Goal: Entertainment & Leisure: Browse casually

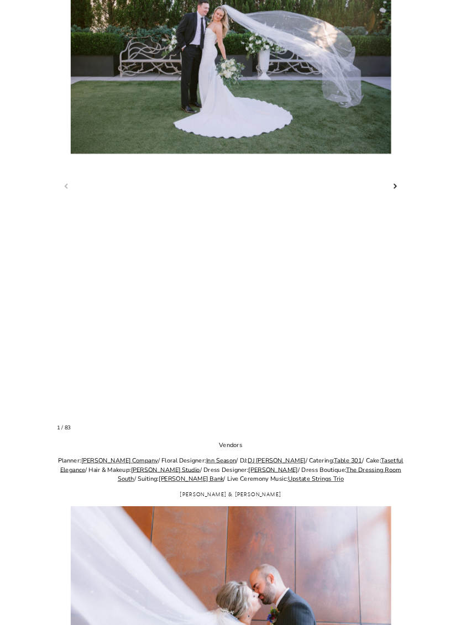
click at [399, 193] on link "Next slide" at bounding box center [395, 187] width 11 height 12
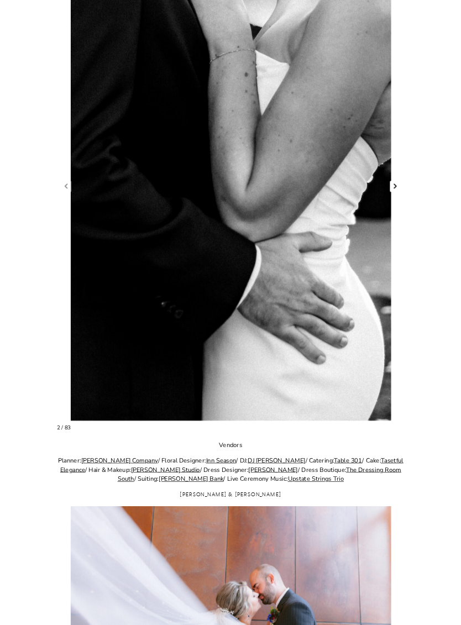
scroll to position [604, 0]
click at [399, 192] on link "Next slide" at bounding box center [395, 187] width 11 height 12
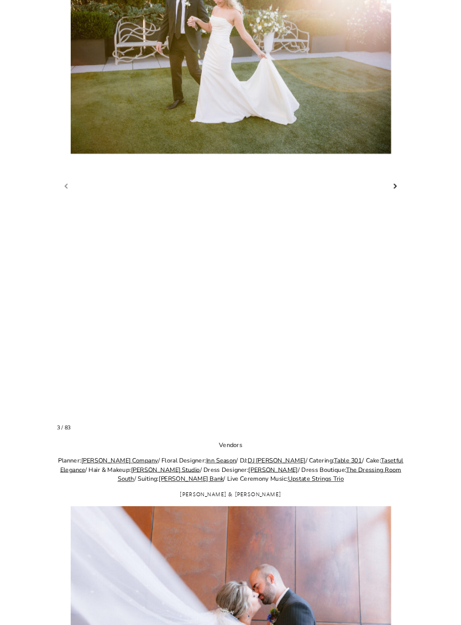
click at [399, 192] on link "Next slide" at bounding box center [395, 187] width 11 height 12
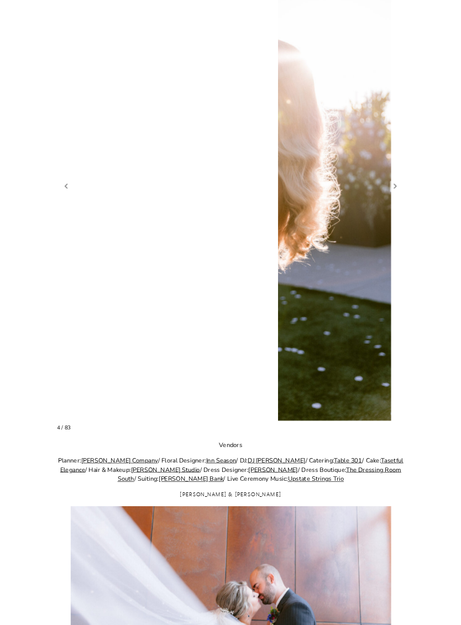
click at [403, 216] on figure "4 / 83" at bounding box center [231, 180] width 348 height 481
click at [396, 192] on link "Next slide" at bounding box center [395, 187] width 11 height 12
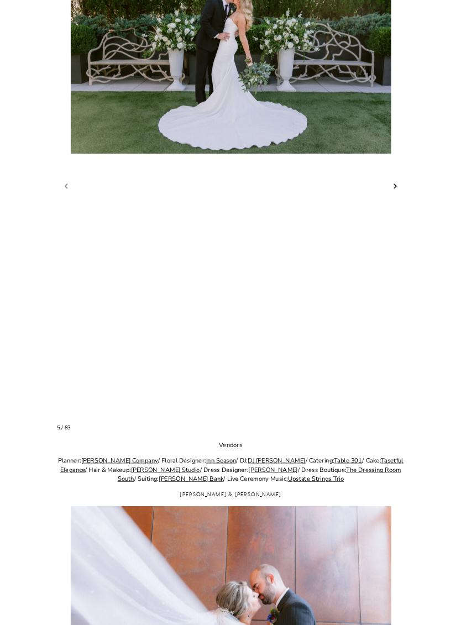
click at [392, 192] on link "Next slide" at bounding box center [395, 187] width 11 height 12
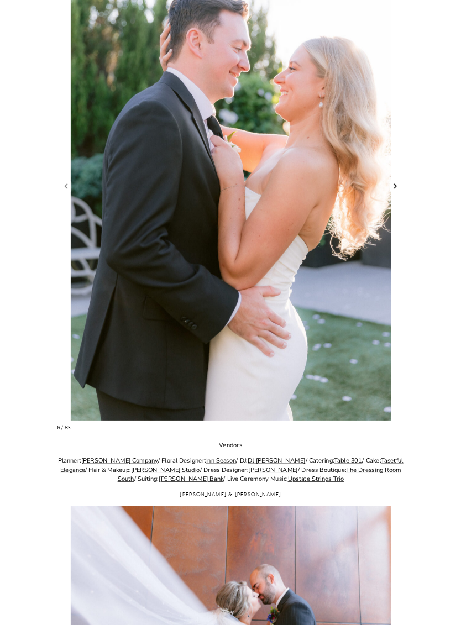
click at [392, 192] on link "Next slide" at bounding box center [395, 187] width 11 height 12
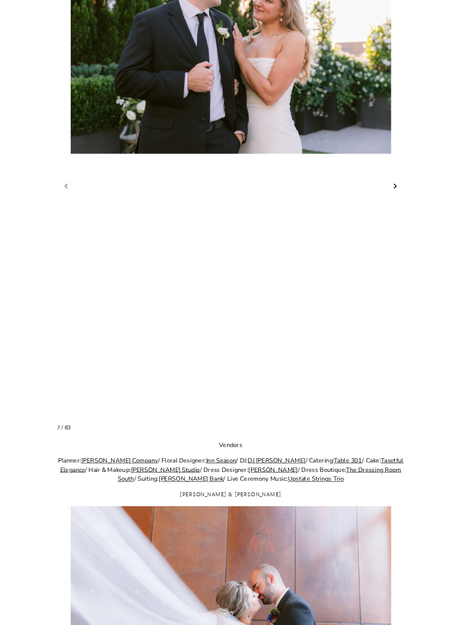
click at [395, 192] on link "Next slide" at bounding box center [395, 187] width 11 height 12
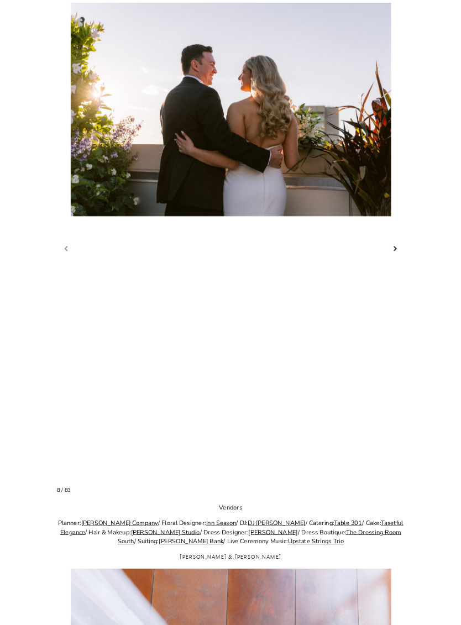
click at [393, 255] on link "Next slide" at bounding box center [395, 250] width 11 height 12
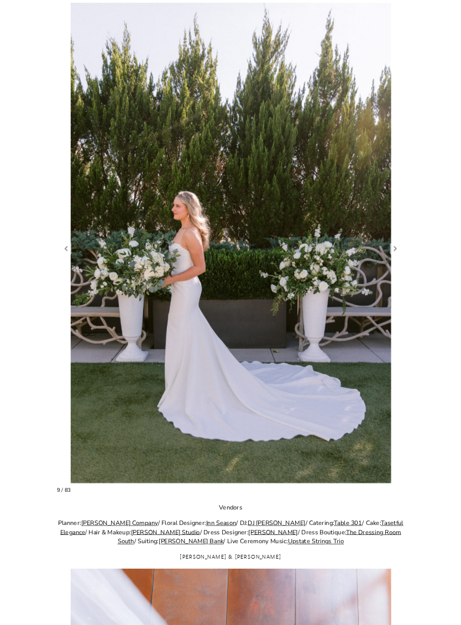
click at [390, 281] on figure "9 / 83" at bounding box center [231, 243] width 348 height 481
click at [393, 255] on link "Next slide" at bounding box center [395, 249] width 11 height 12
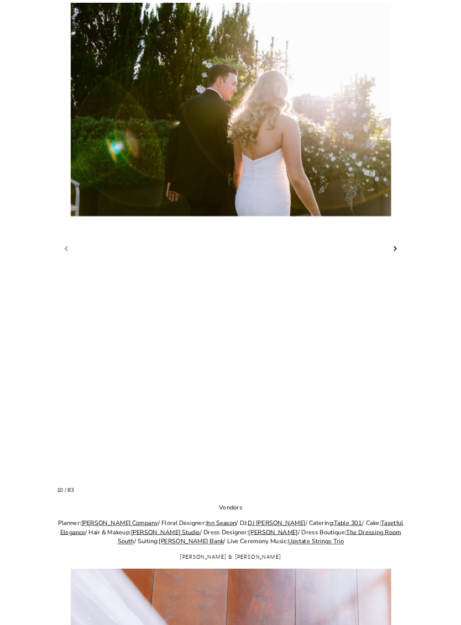
click at [396, 255] on link "Next slide" at bounding box center [395, 249] width 11 height 12
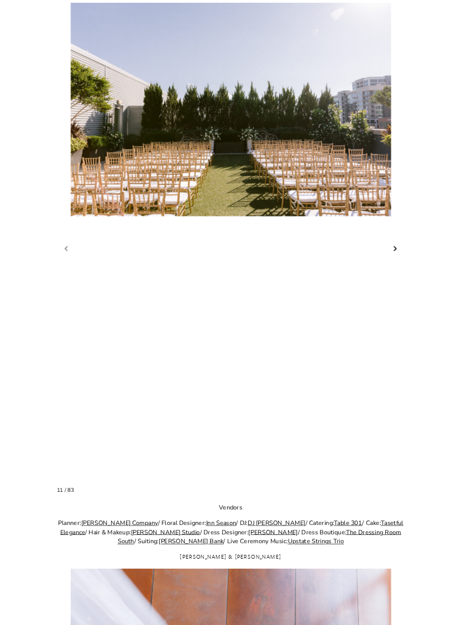
click at [400, 255] on link "Next slide" at bounding box center [395, 249] width 11 height 12
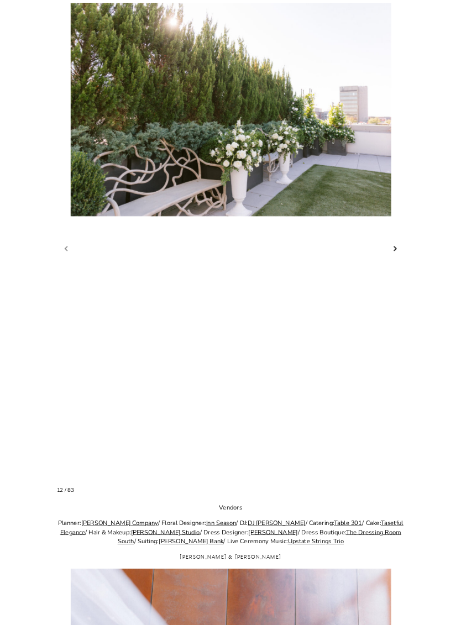
click at [397, 255] on link "Next slide" at bounding box center [395, 249] width 11 height 12
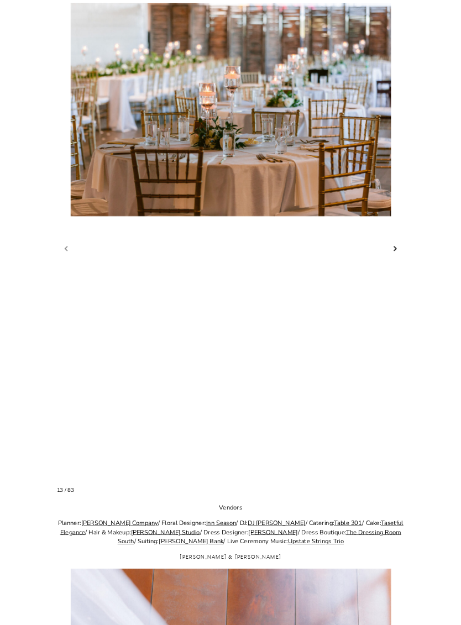
click at [398, 255] on link "Next slide" at bounding box center [395, 249] width 11 height 12
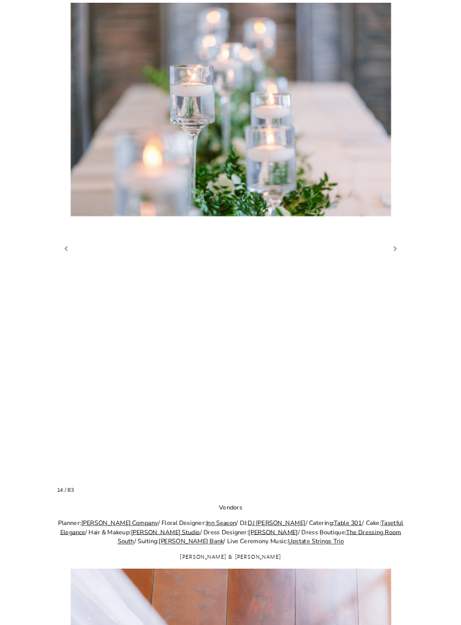
click at [62, 255] on link "Previous slide" at bounding box center [66, 249] width 11 height 12
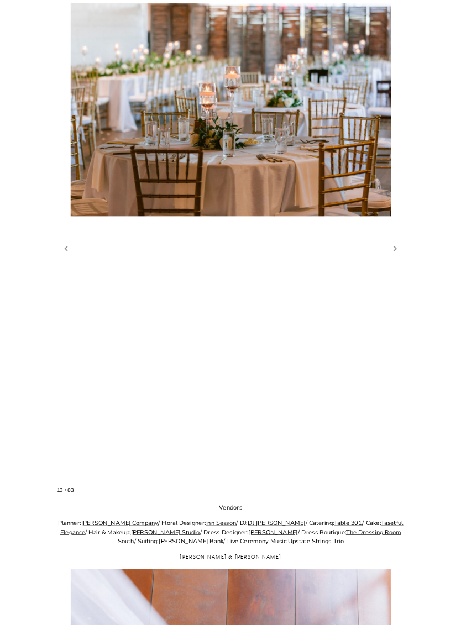
click at [399, 255] on link "Next slide" at bounding box center [395, 249] width 11 height 12
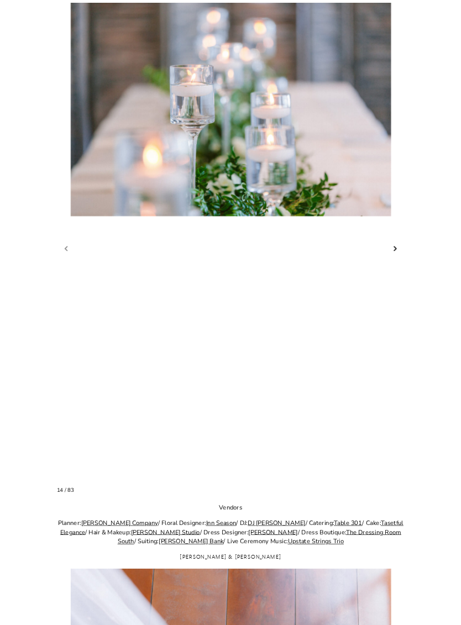
click at [400, 255] on link "Next slide" at bounding box center [395, 249] width 11 height 12
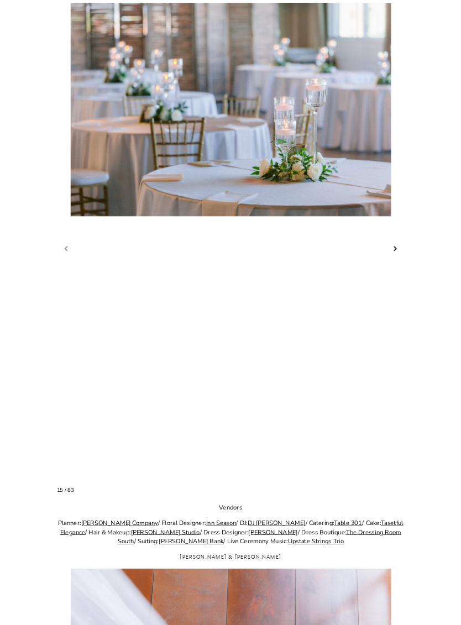
click at [398, 255] on link "Next slide" at bounding box center [395, 249] width 11 height 12
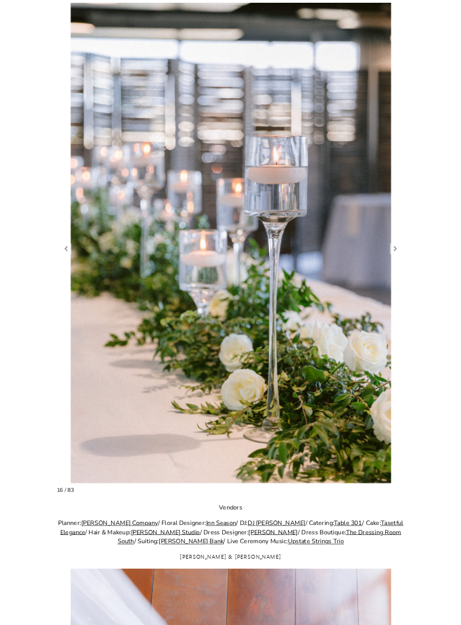
click at [401, 287] on figure "16 / 83" at bounding box center [231, 243] width 348 height 481
click at [395, 255] on link "Next slide" at bounding box center [395, 249] width 11 height 12
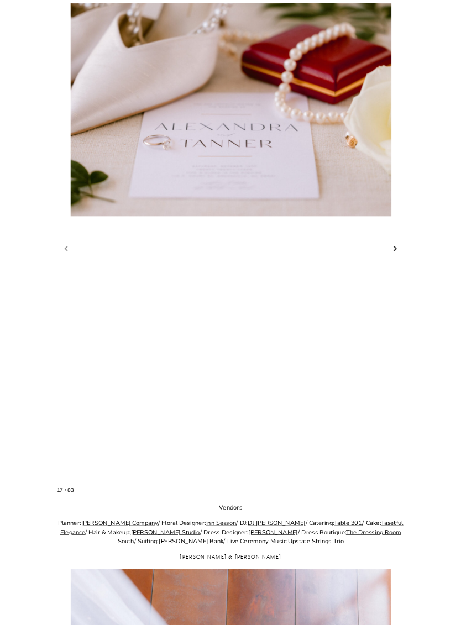
click at [397, 255] on link "Next slide" at bounding box center [395, 249] width 11 height 12
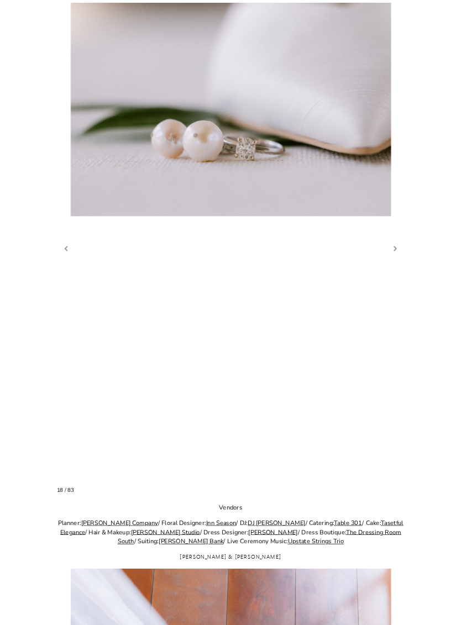
click at [393, 255] on link "Next slide" at bounding box center [395, 249] width 11 height 12
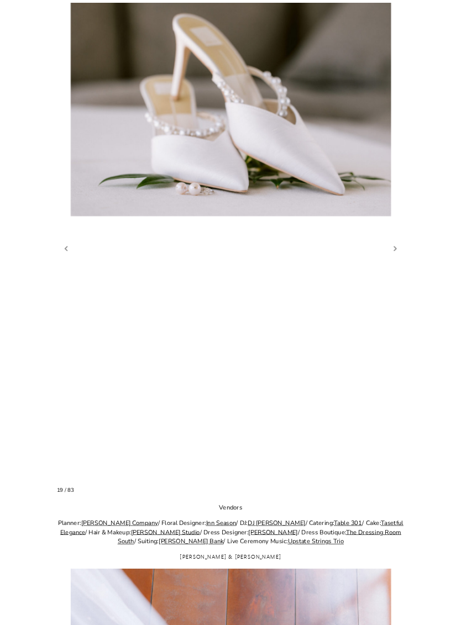
click at [400, 255] on link "Next slide" at bounding box center [395, 249] width 11 height 12
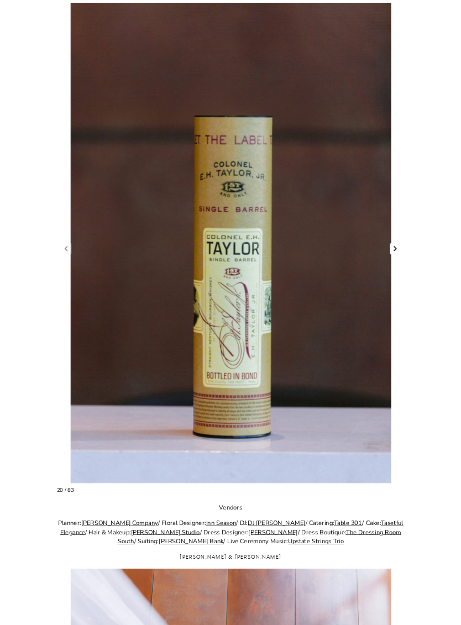
click at [394, 255] on link "Next slide" at bounding box center [395, 249] width 11 height 12
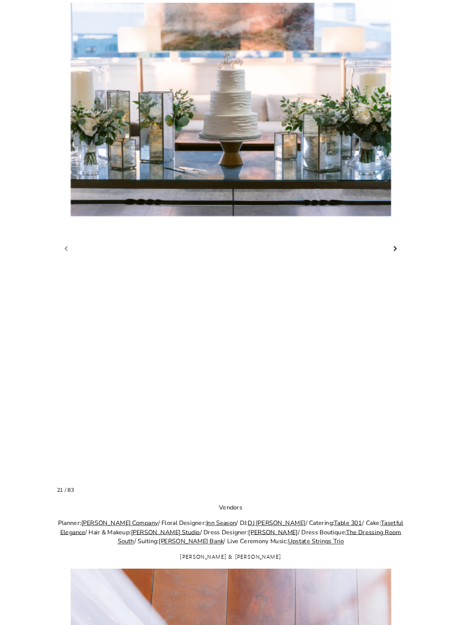
click at [397, 255] on link "Next slide" at bounding box center [395, 249] width 11 height 12
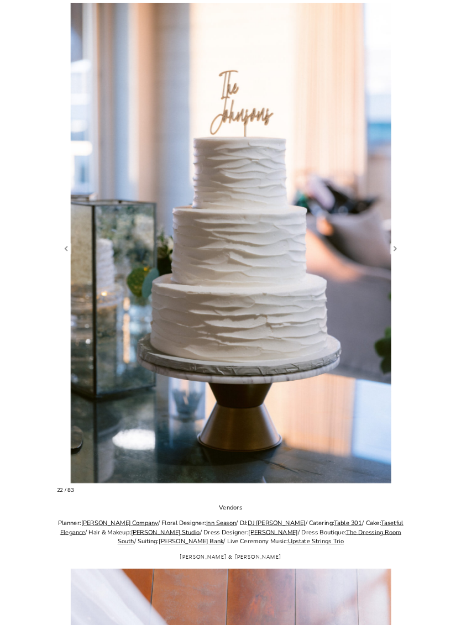
click at [401, 280] on figure "22 / 83" at bounding box center [231, 243] width 348 height 481
click at [396, 255] on link "Next slide" at bounding box center [395, 249] width 11 height 12
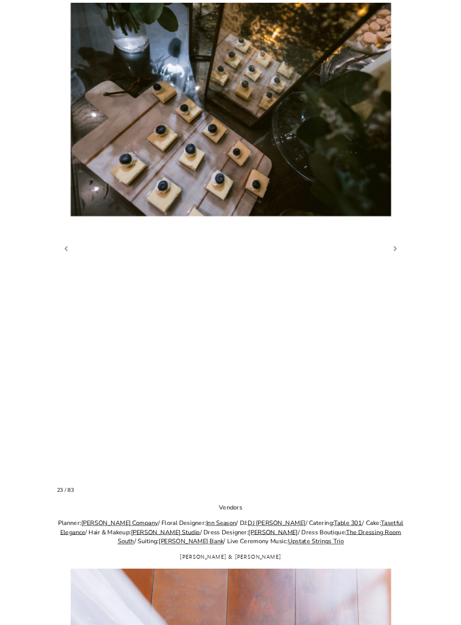
click at [391, 255] on link "Next slide" at bounding box center [395, 249] width 11 height 12
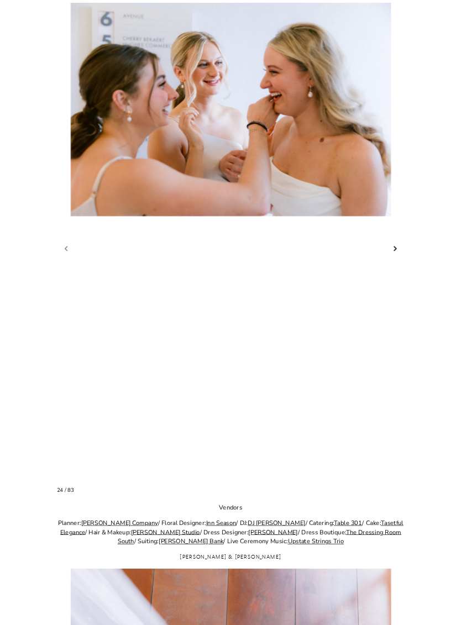
click at [398, 255] on link "Next slide" at bounding box center [395, 249] width 11 height 12
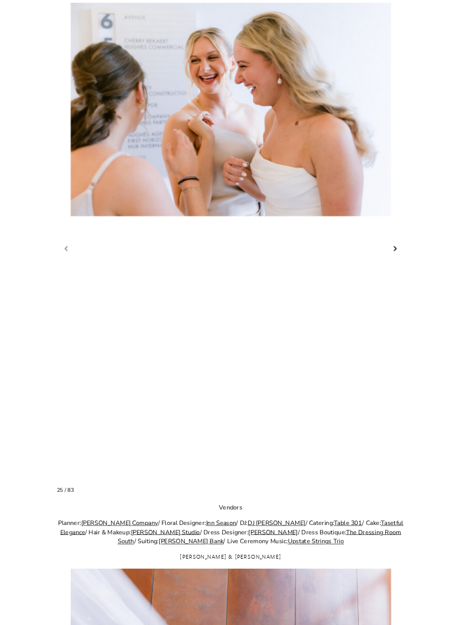
click at [394, 255] on link "Next slide" at bounding box center [395, 249] width 11 height 12
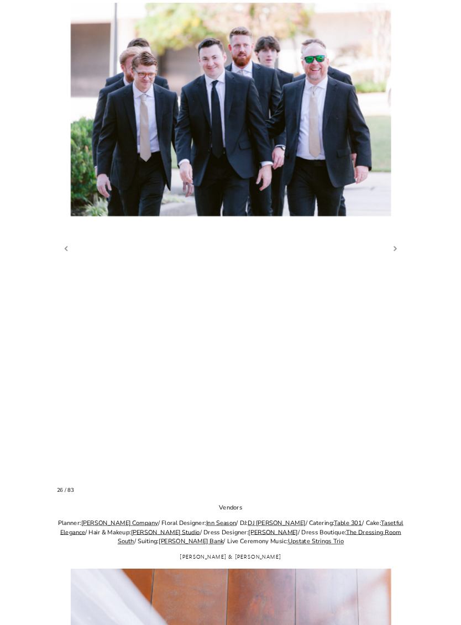
click at [398, 255] on link "Next slide" at bounding box center [395, 249] width 11 height 12
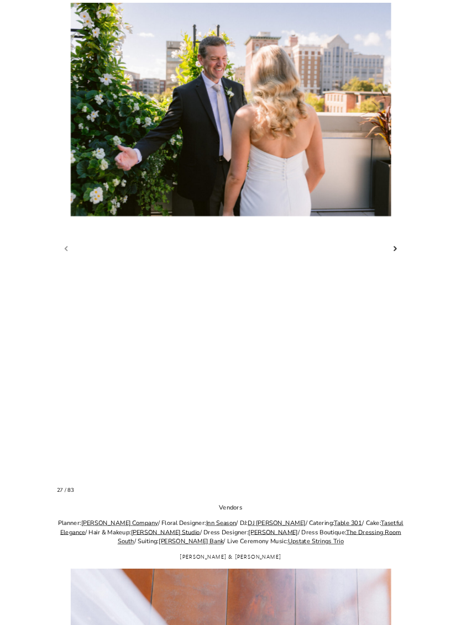
click at [394, 255] on link "Next slide" at bounding box center [395, 249] width 11 height 12
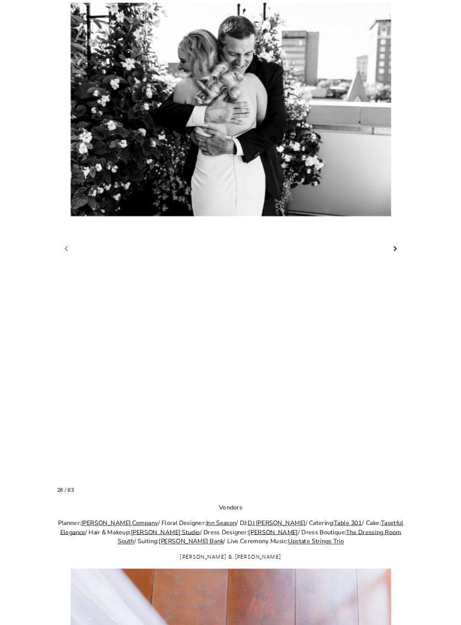
click at [396, 255] on link "Next slide" at bounding box center [395, 249] width 11 height 12
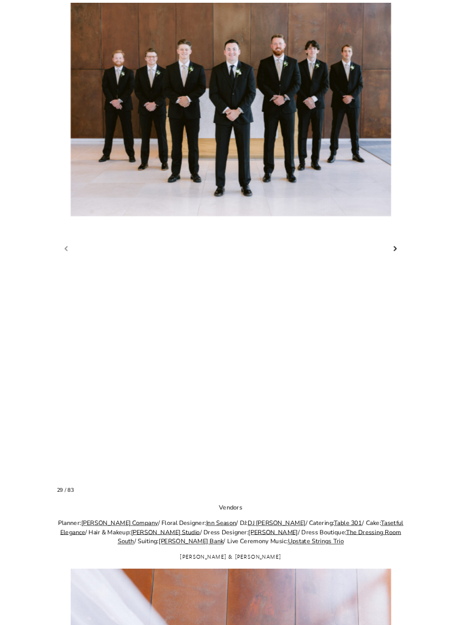
click at [396, 255] on link "Next slide" at bounding box center [395, 249] width 11 height 12
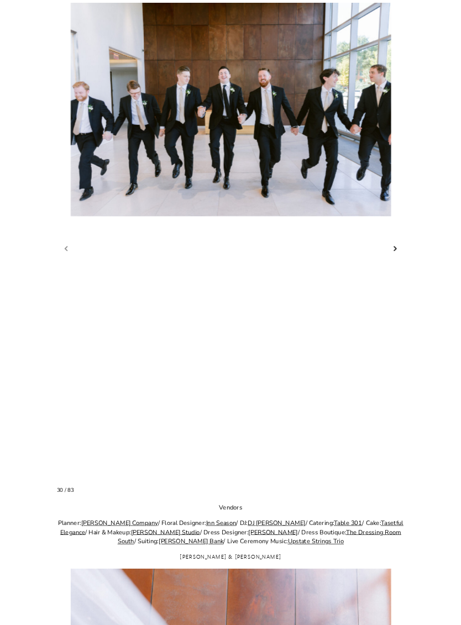
click at [396, 255] on link "Next slide" at bounding box center [395, 249] width 11 height 12
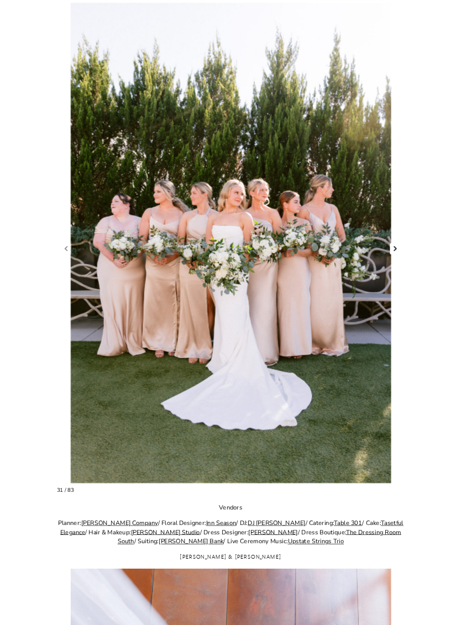
click at [398, 255] on link "Next slide" at bounding box center [395, 249] width 11 height 12
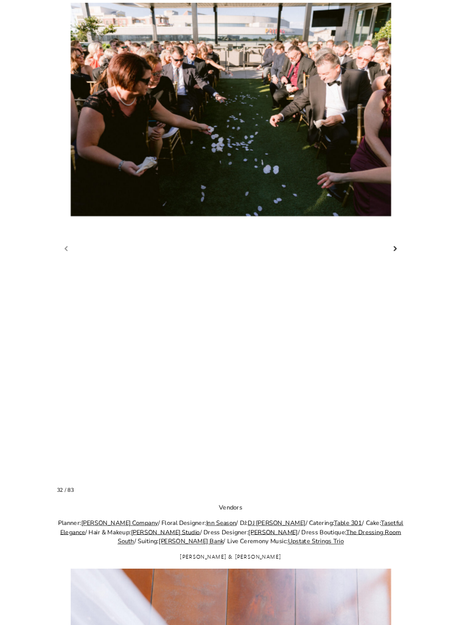
click at [394, 255] on link "Next slide" at bounding box center [395, 249] width 11 height 12
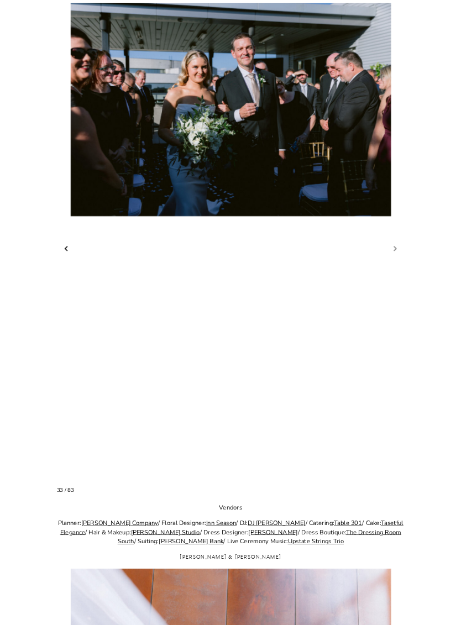
click at [63, 255] on link "Previous slide" at bounding box center [66, 249] width 11 height 12
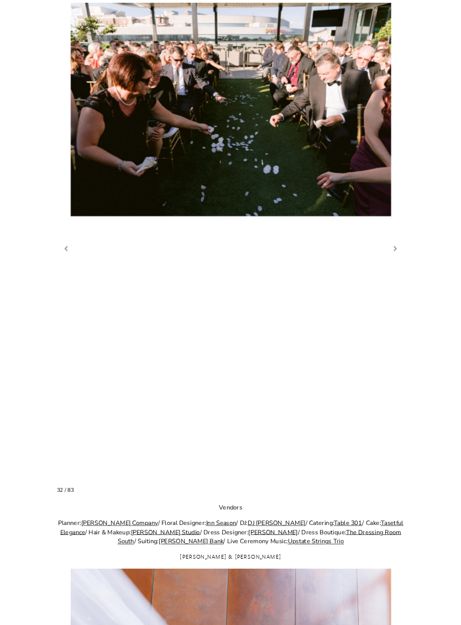
click at [394, 255] on link "Next slide" at bounding box center [395, 249] width 11 height 12
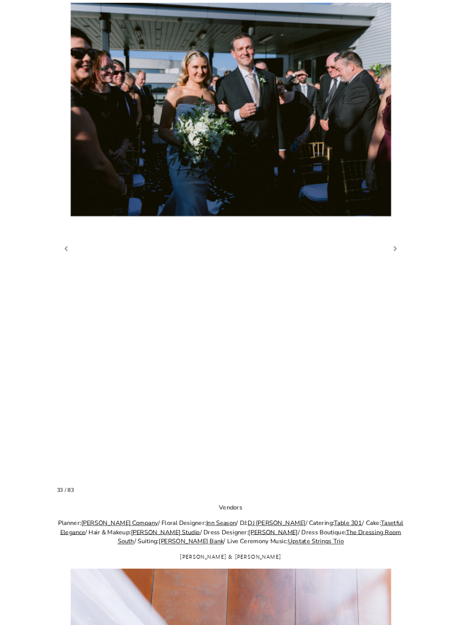
click at [395, 255] on link "Next slide" at bounding box center [395, 249] width 11 height 12
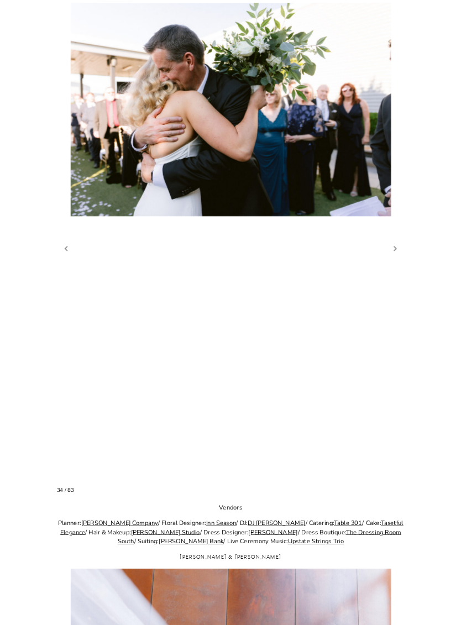
click at [395, 255] on link "Next slide" at bounding box center [395, 249] width 11 height 12
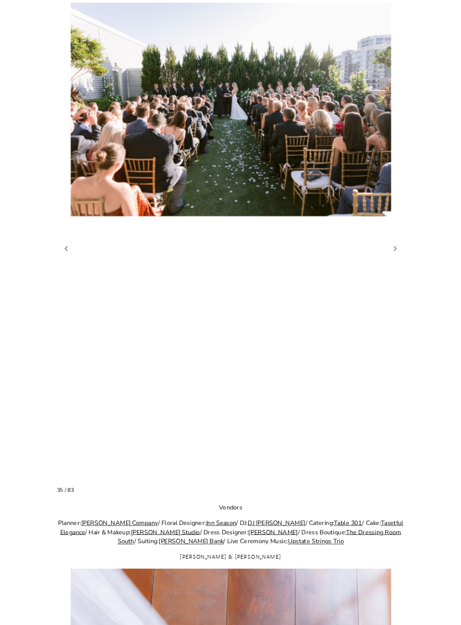
click at [395, 255] on link "Next slide" at bounding box center [395, 249] width 11 height 12
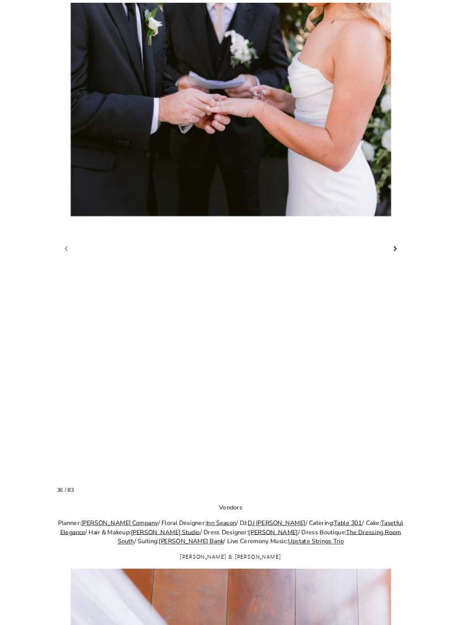
click at [396, 255] on link "Next slide" at bounding box center [395, 249] width 11 height 12
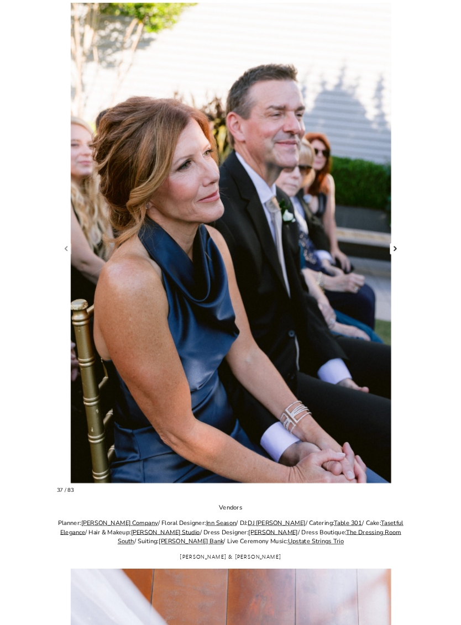
click at [395, 255] on link "Next slide" at bounding box center [395, 249] width 11 height 12
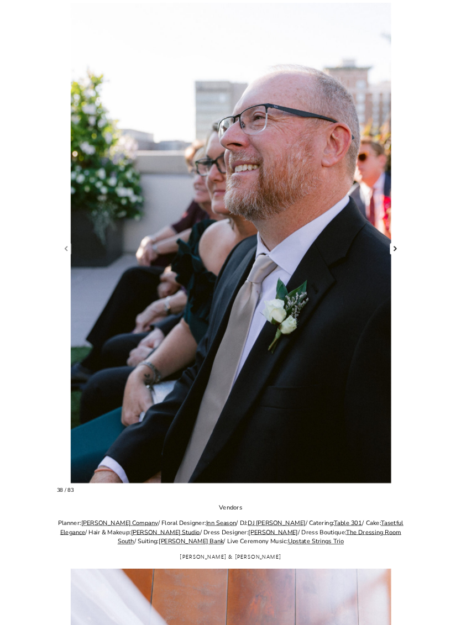
click at [394, 279] on figure "38 / 83" at bounding box center [231, 243] width 348 height 481
click at [393, 255] on link "Next slide" at bounding box center [395, 249] width 11 height 12
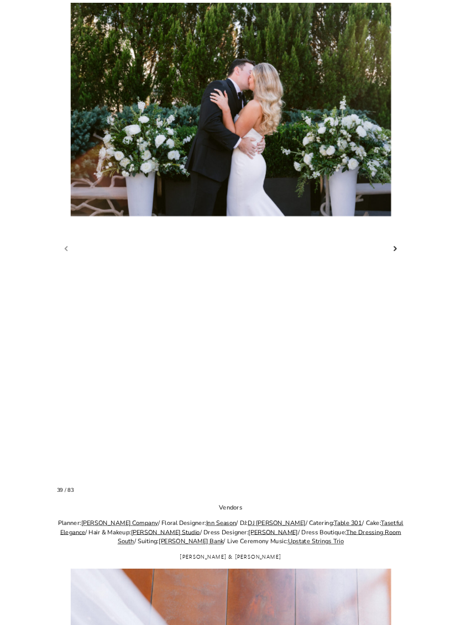
click at [394, 255] on link "Next slide" at bounding box center [395, 249] width 11 height 12
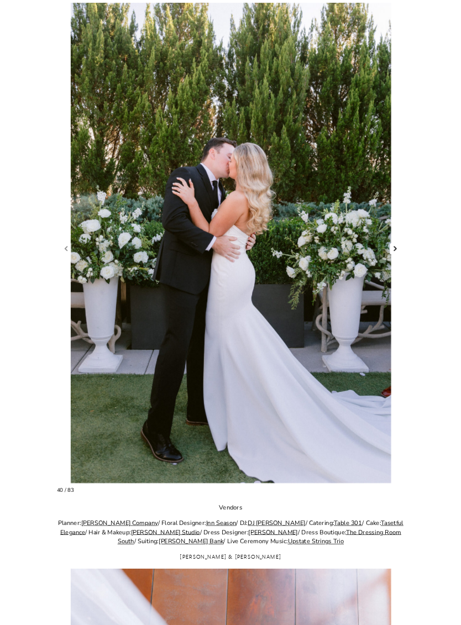
click at [394, 255] on link "Next slide" at bounding box center [395, 249] width 11 height 12
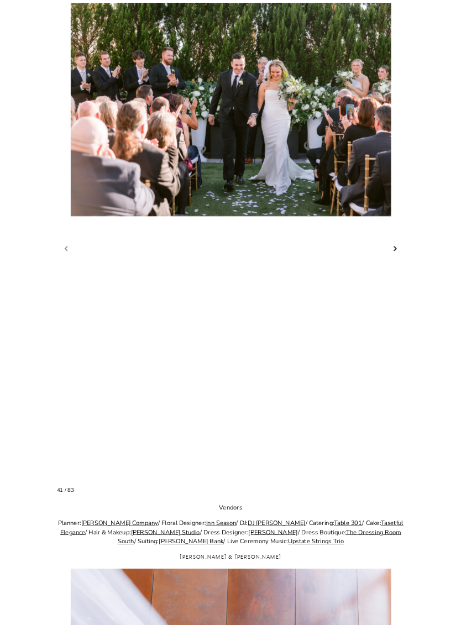
click at [399, 255] on link "Next slide" at bounding box center [395, 249] width 11 height 12
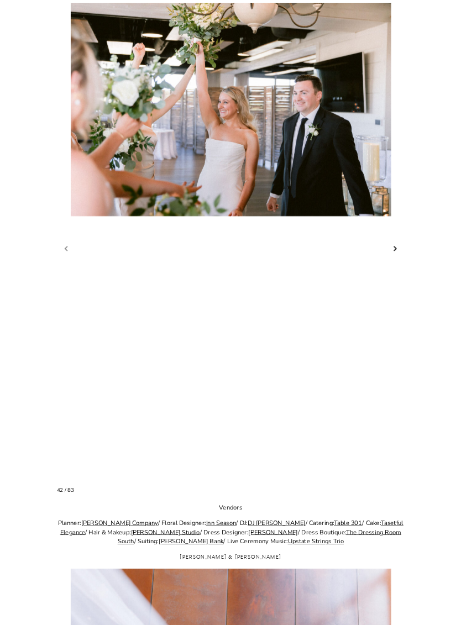
click at [396, 255] on link "Next slide" at bounding box center [395, 249] width 11 height 12
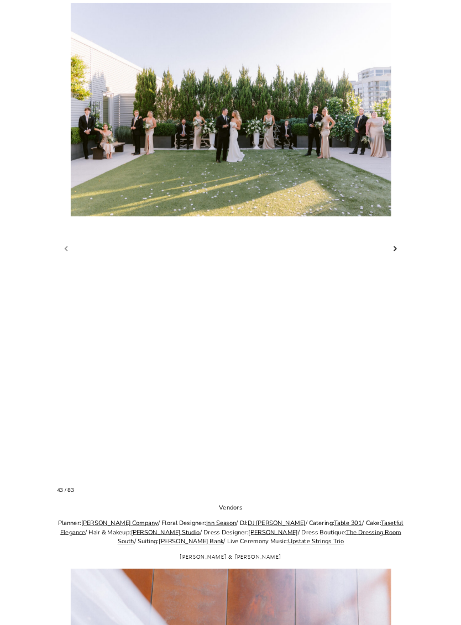
click at [399, 255] on link "Next slide" at bounding box center [395, 249] width 11 height 12
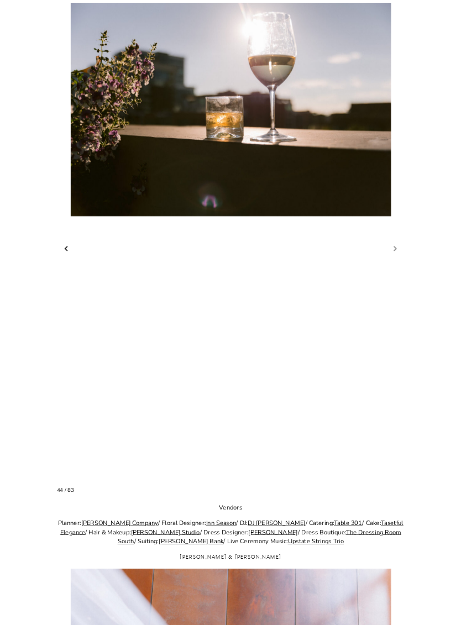
click at [62, 255] on link "Previous slide" at bounding box center [66, 249] width 11 height 12
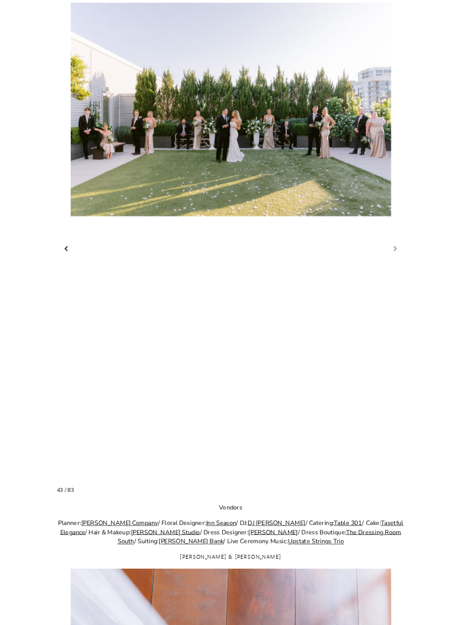
click at [397, 255] on link "Next slide" at bounding box center [395, 249] width 11 height 12
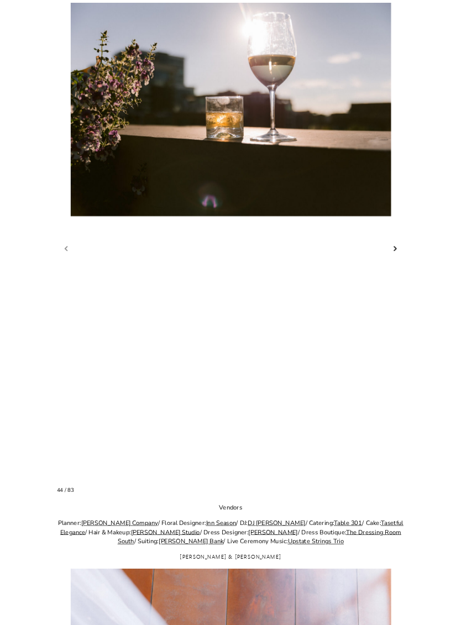
click at [395, 255] on link "Next slide" at bounding box center [395, 249] width 11 height 12
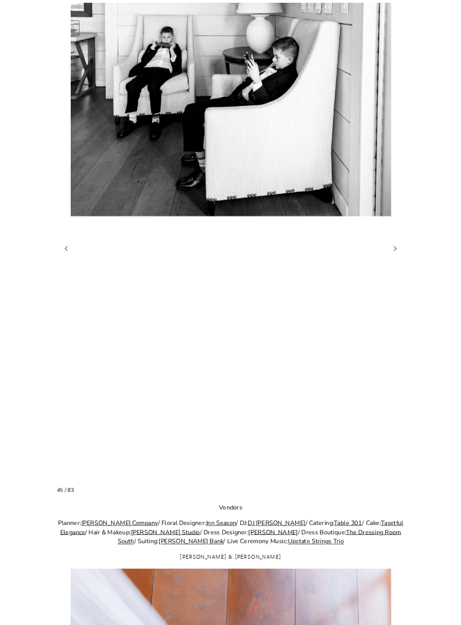
click at [396, 255] on link "Next slide" at bounding box center [395, 249] width 11 height 12
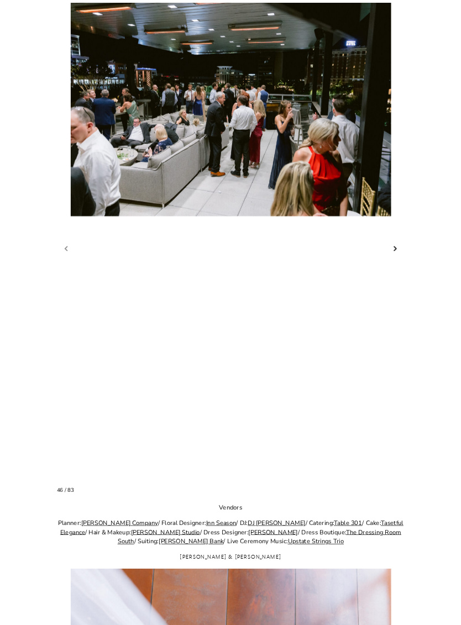
click at [400, 255] on link "Next slide" at bounding box center [395, 249] width 11 height 12
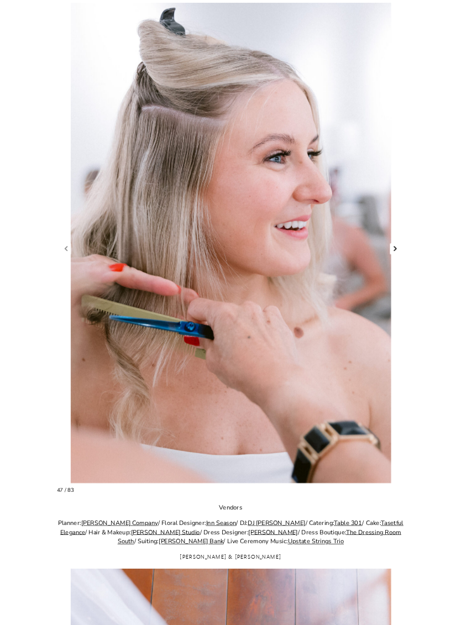
click at [395, 255] on link "Next slide" at bounding box center [395, 249] width 11 height 12
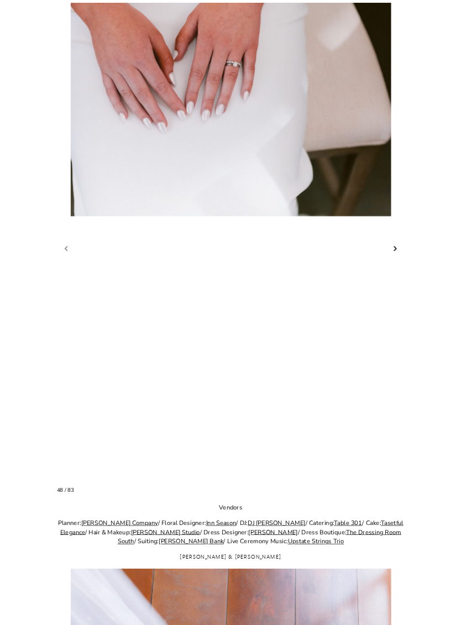
click at [397, 255] on link "Next slide" at bounding box center [395, 249] width 11 height 12
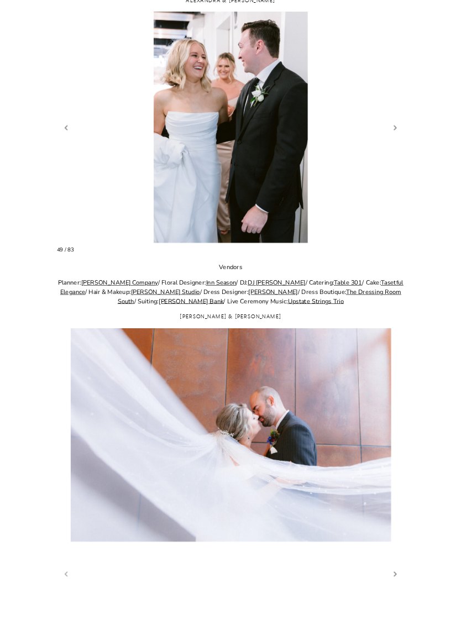
click at [394, 283] on div "Avenue is a charming wedding venue located in the heart of [GEOGRAPHIC_DATA], […" at bounding box center [231, 213] width 348 height 1314
click at [397, 133] on link "Next slide" at bounding box center [395, 128] width 11 height 12
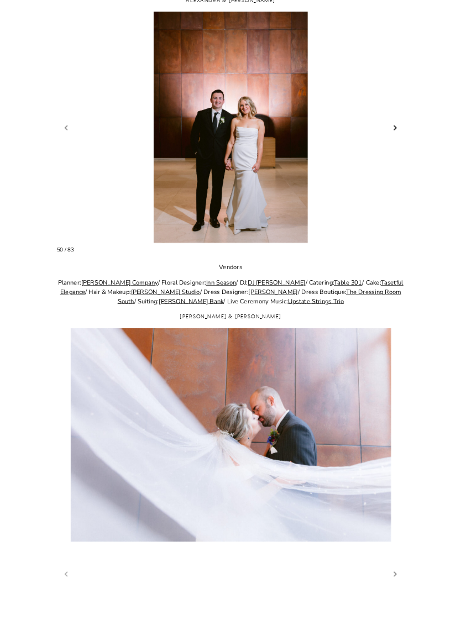
click at [398, 134] on link "Next slide" at bounding box center [395, 128] width 11 height 12
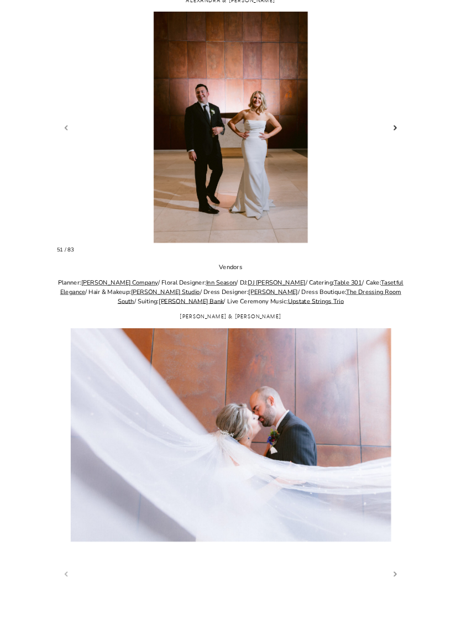
click at [399, 133] on link "Next slide" at bounding box center [395, 128] width 11 height 12
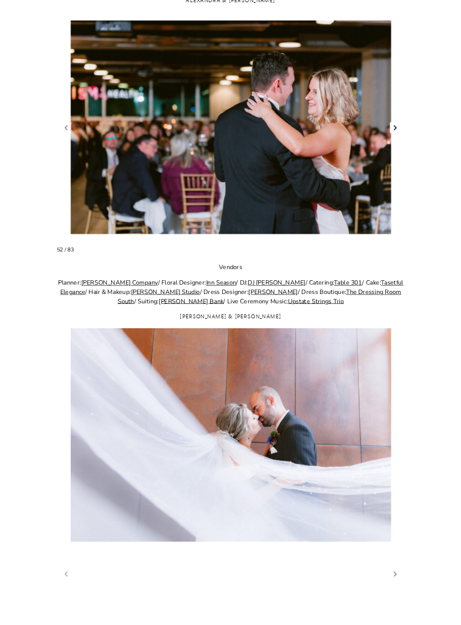
click at [396, 134] on link "Next slide" at bounding box center [395, 128] width 11 height 12
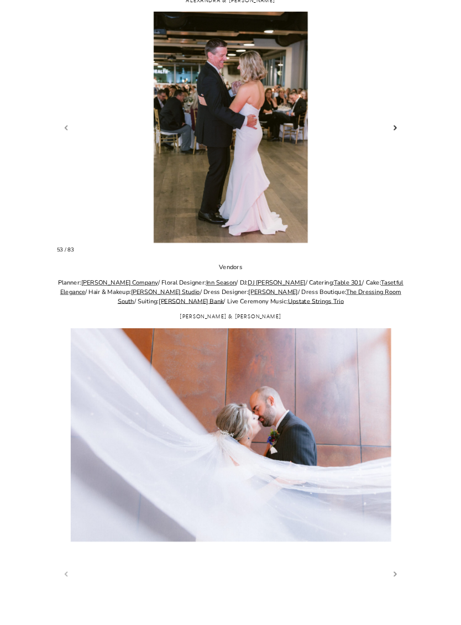
click at [393, 133] on link "Next slide" at bounding box center [395, 128] width 11 height 12
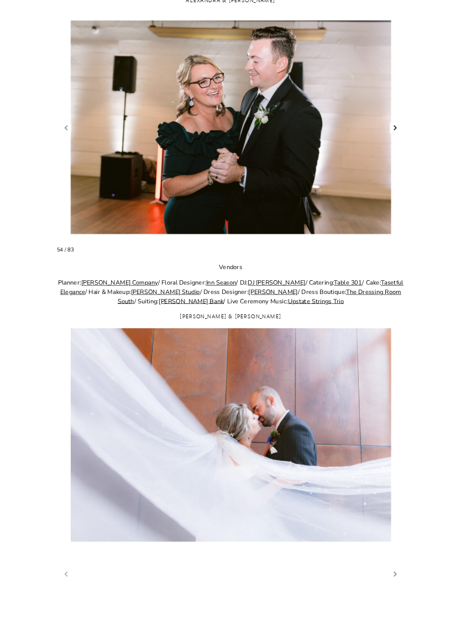
click at [397, 130] on link "Next slide" at bounding box center [395, 128] width 11 height 12
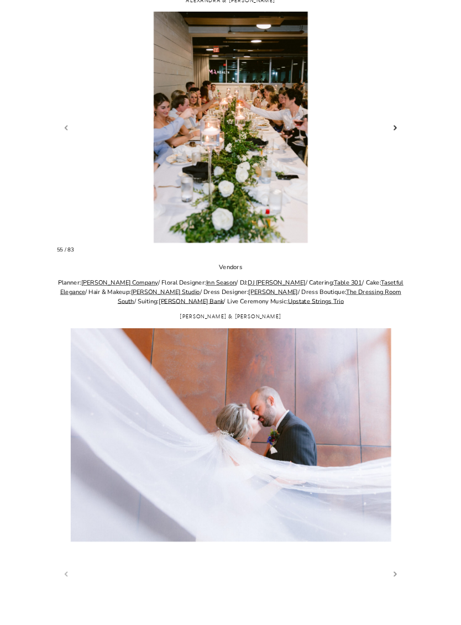
click at [397, 131] on link "Next slide" at bounding box center [395, 128] width 11 height 12
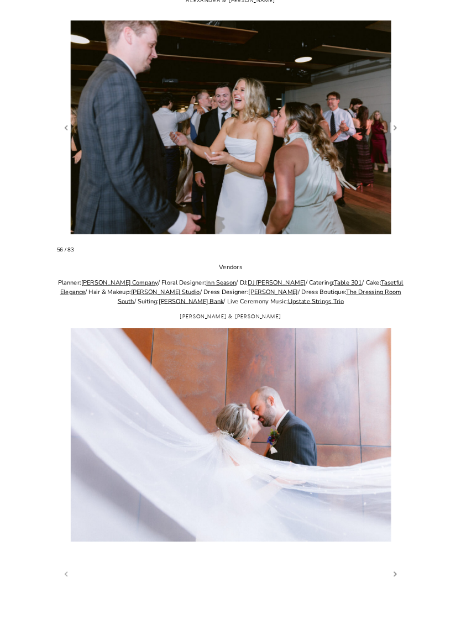
click at [402, 129] on figure "56 / 83" at bounding box center [231, 127] width 348 height 231
click at [393, 132] on link "Next slide" at bounding box center [395, 128] width 11 height 12
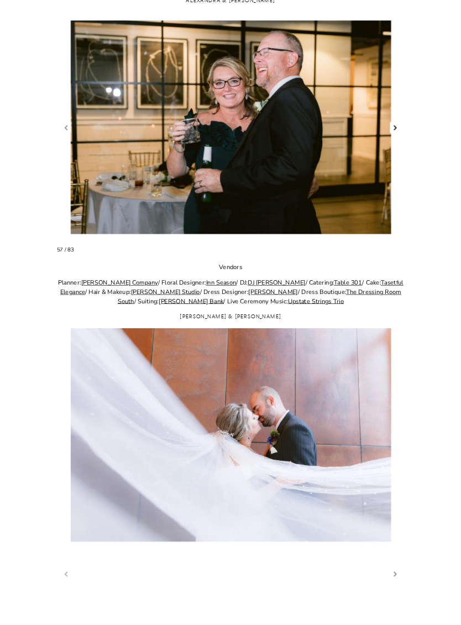
click at [394, 132] on link "Next slide" at bounding box center [395, 128] width 11 height 12
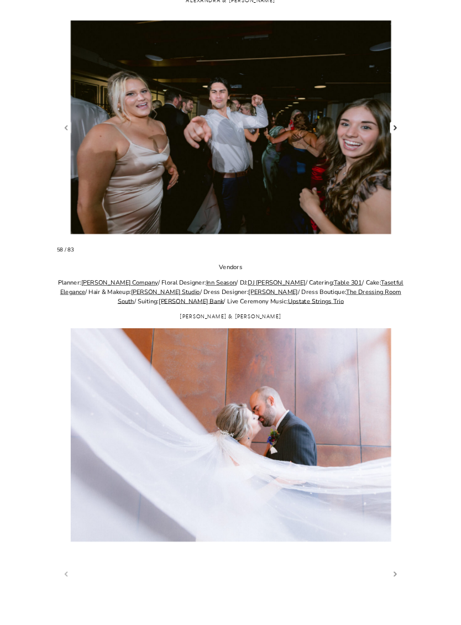
click at [394, 132] on link "Next slide" at bounding box center [395, 128] width 11 height 12
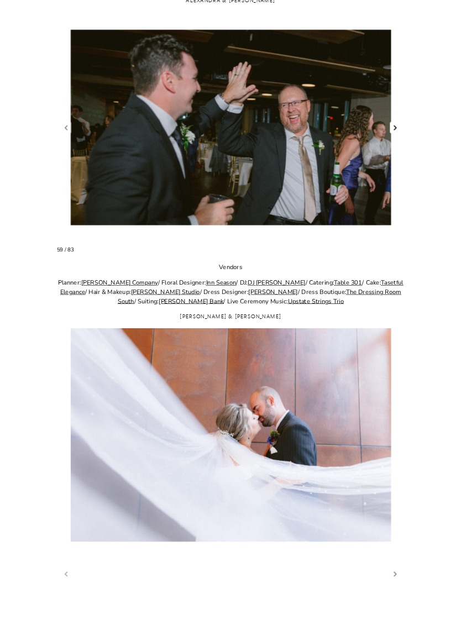
click at [399, 131] on link "Next slide" at bounding box center [395, 128] width 11 height 12
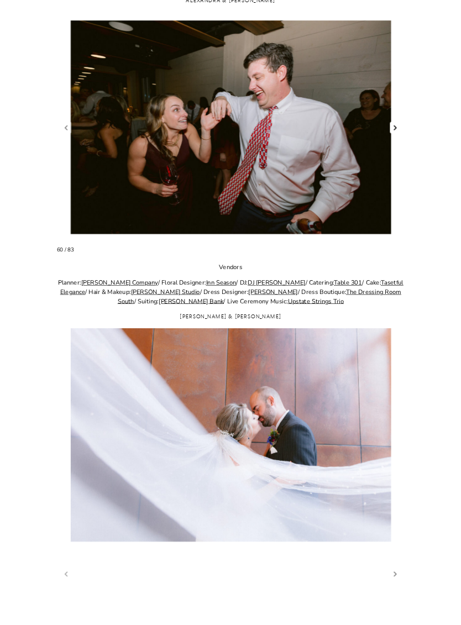
click at [399, 130] on link "Next slide" at bounding box center [395, 128] width 11 height 12
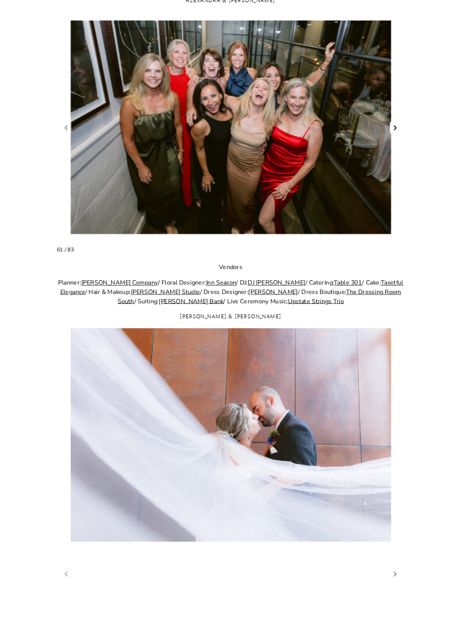
click at [394, 132] on link "Next slide" at bounding box center [395, 128] width 11 height 12
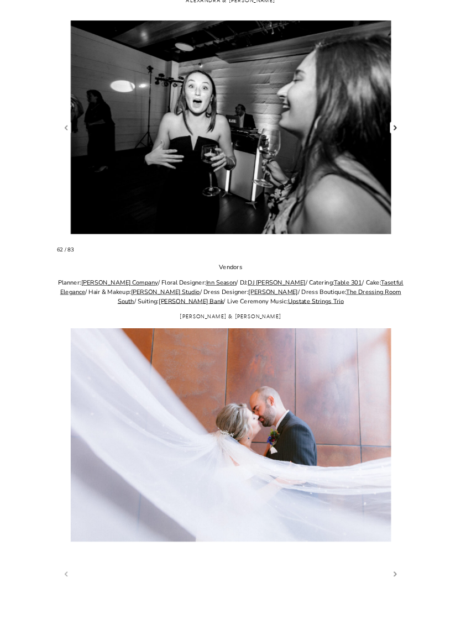
click at [397, 134] on link "Next slide" at bounding box center [395, 128] width 11 height 12
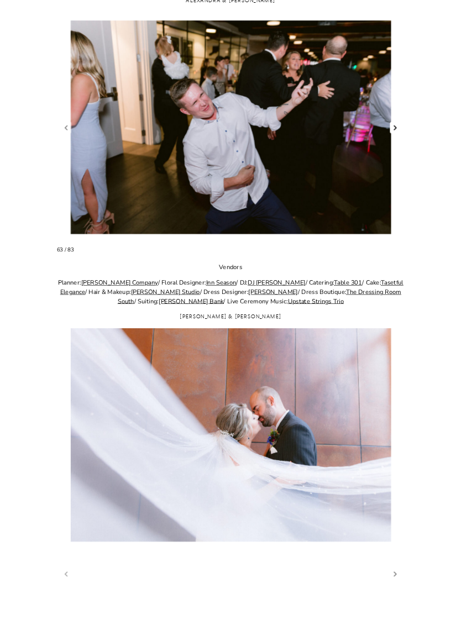
click at [399, 131] on link "Next slide" at bounding box center [395, 128] width 11 height 12
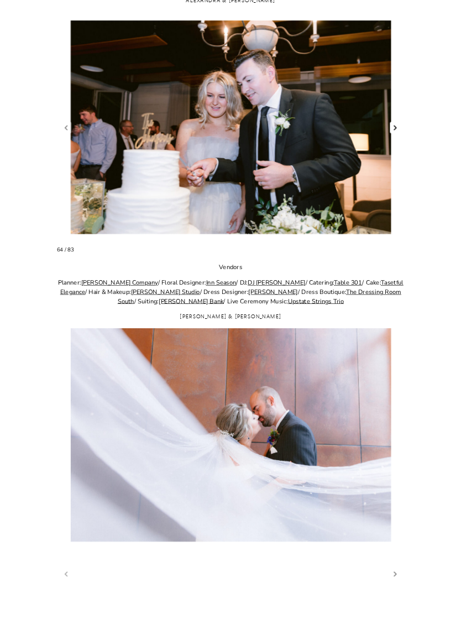
click at [398, 131] on link "Next slide" at bounding box center [395, 128] width 11 height 12
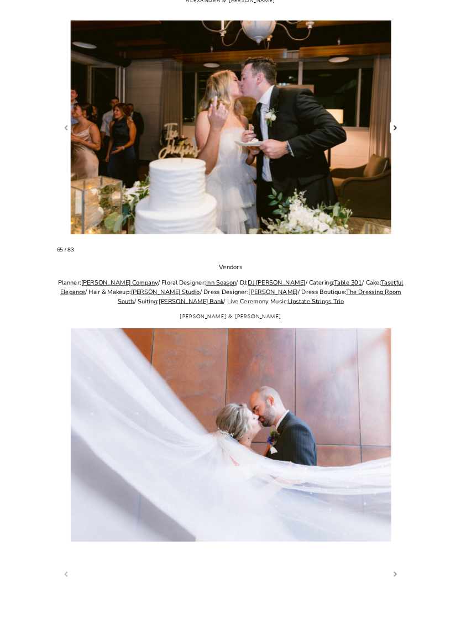
click at [398, 132] on link "Next slide" at bounding box center [395, 128] width 11 height 12
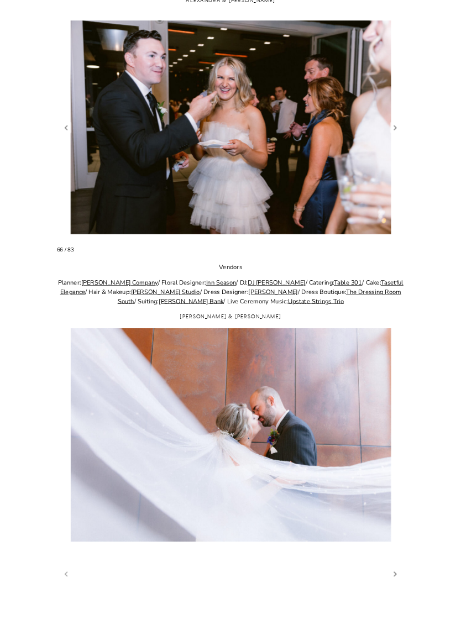
click at [401, 132] on figure "66 / 83" at bounding box center [231, 127] width 348 height 231
click at [399, 130] on link "Next slide" at bounding box center [395, 128] width 11 height 12
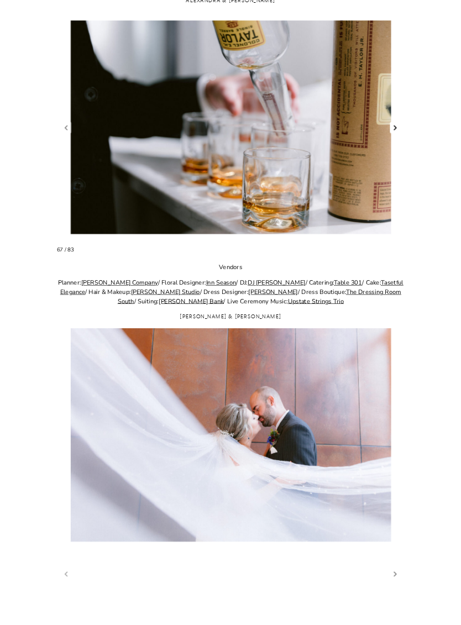
click at [394, 132] on link "Next slide" at bounding box center [395, 128] width 11 height 12
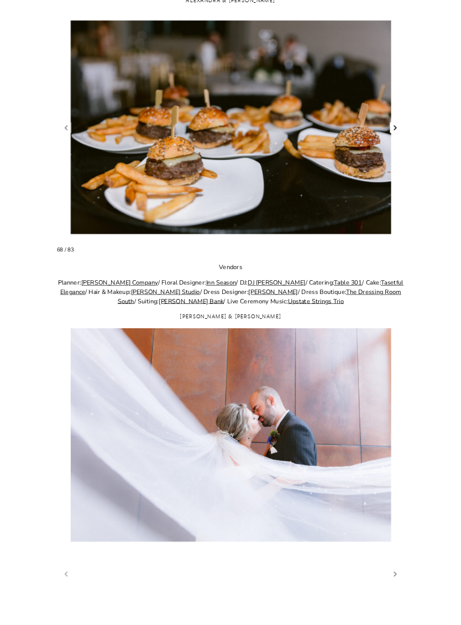
click at [399, 133] on link "Next slide" at bounding box center [395, 128] width 11 height 12
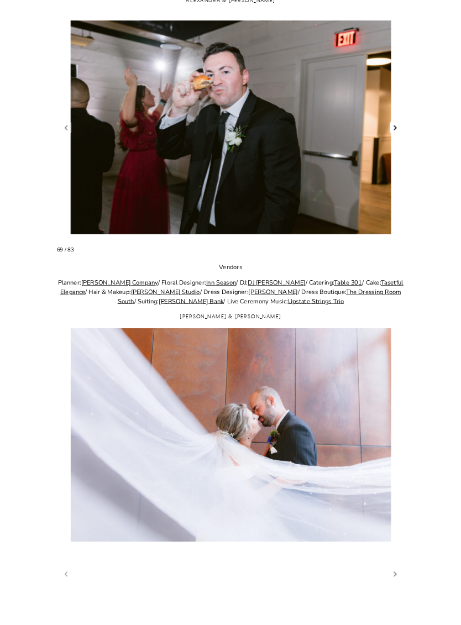
click at [398, 134] on link "Next slide" at bounding box center [395, 128] width 11 height 12
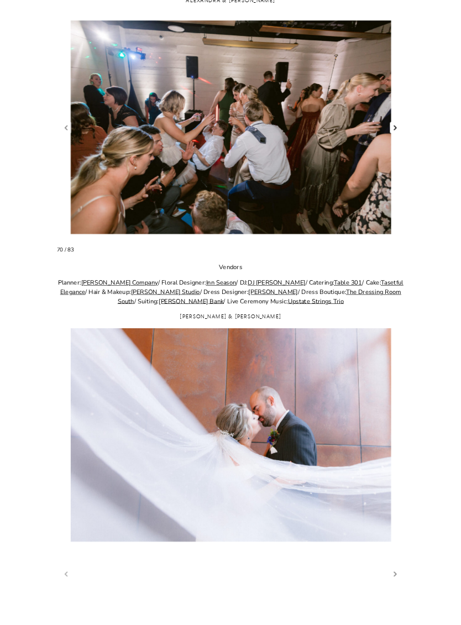
click at [399, 134] on link "Next slide" at bounding box center [395, 128] width 11 height 12
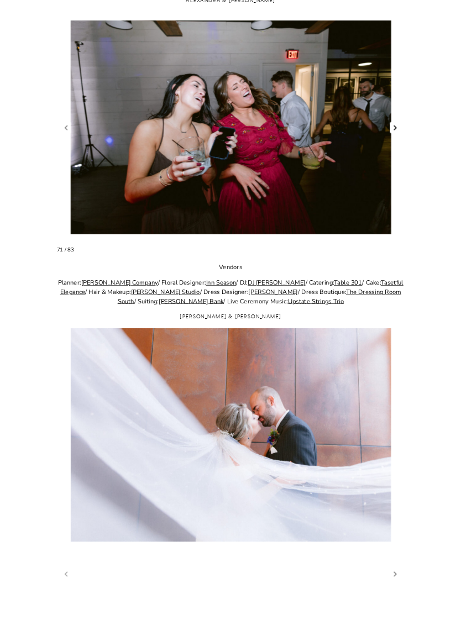
click at [397, 133] on link "Next slide" at bounding box center [395, 128] width 11 height 12
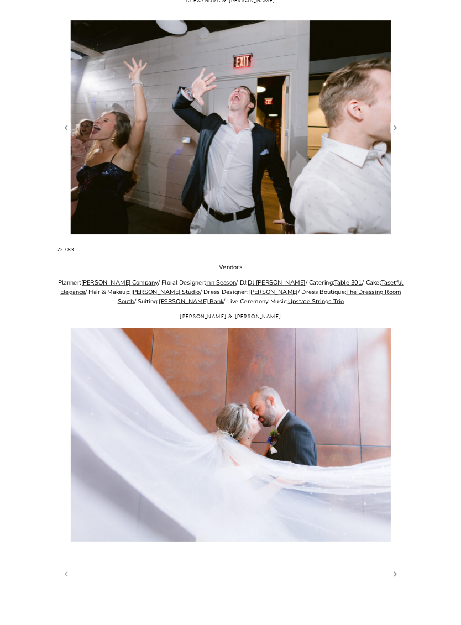
click at [403, 128] on figure "72 / 83" at bounding box center [231, 127] width 348 height 231
click at [394, 134] on link "Next slide" at bounding box center [395, 128] width 11 height 12
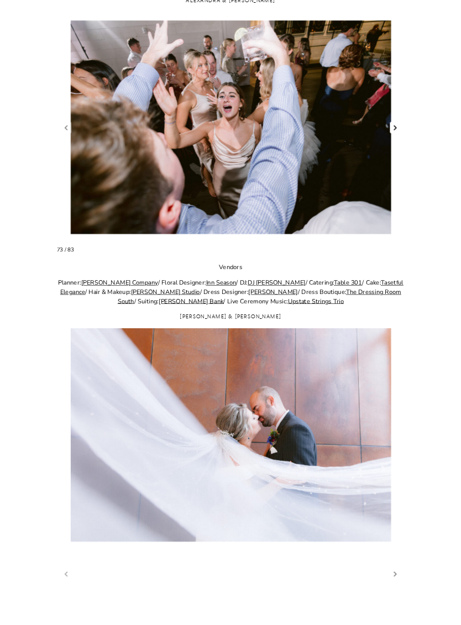
click at [394, 132] on link "Next slide" at bounding box center [395, 128] width 11 height 12
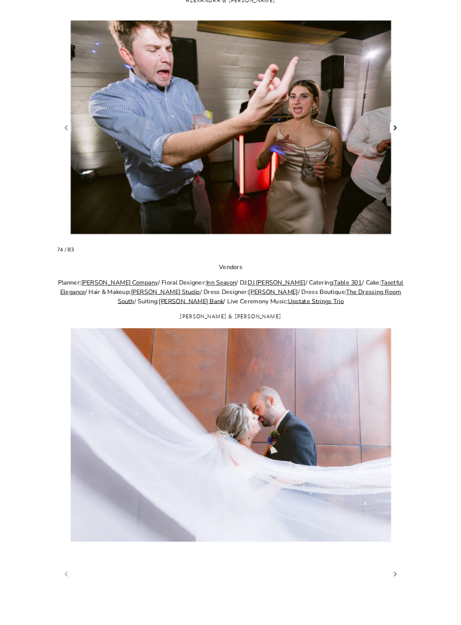
click at [397, 133] on link "Next slide" at bounding box center [395, 128] width 11 height 12
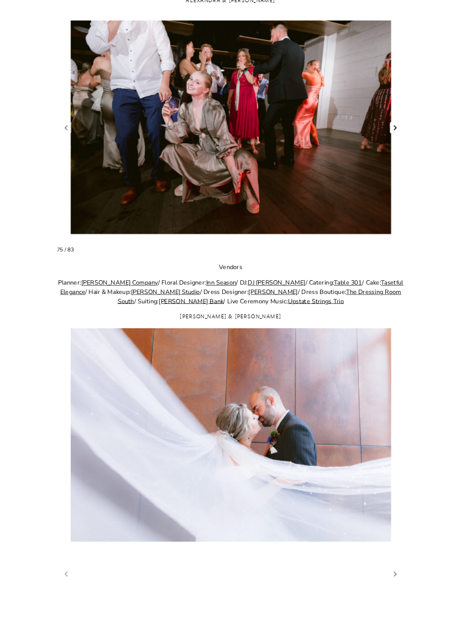
click at [396, 132] on link "Next slide" at bounding box center [395, 128] width 11 height 12
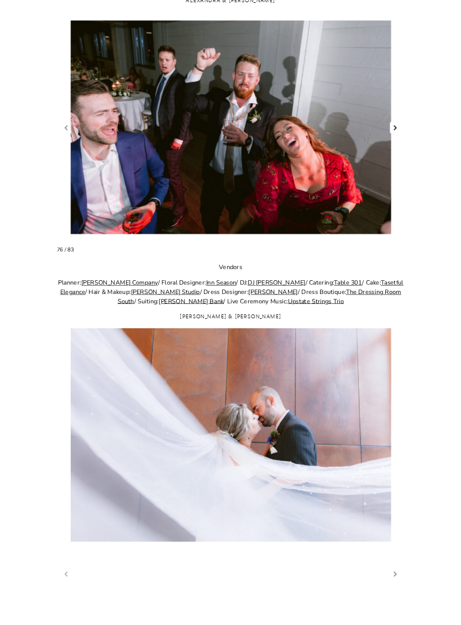
click at [400, 130] on link "Next slide" at bounding box center [395, 128] width 11 height 12
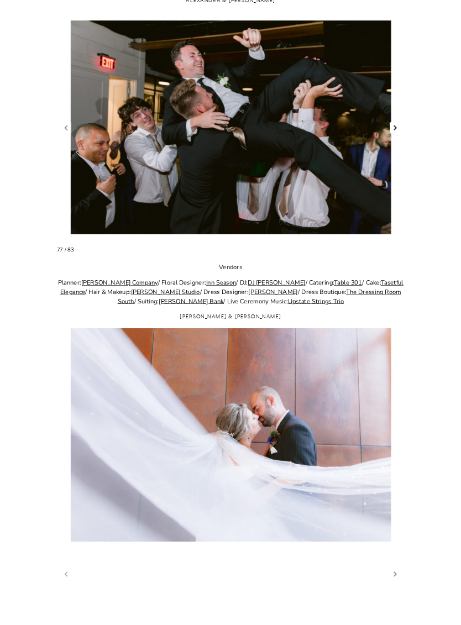
click at [400, 132] on link "Next slide" at bounding box center [395, 128] width 11 height 12
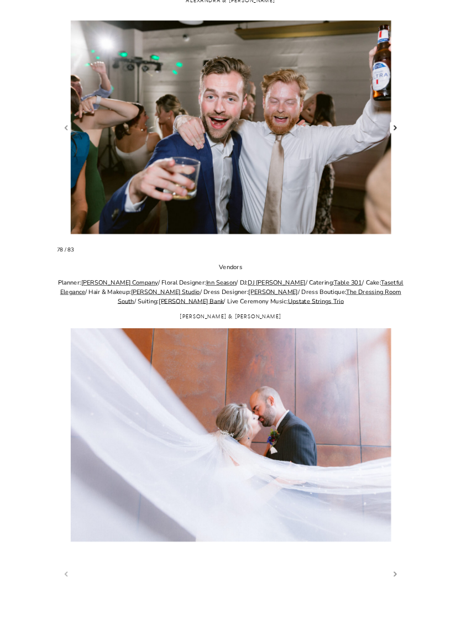
click at [395, 129] on link "Next slide" at bounding box center [395, 128] width 11 height 12
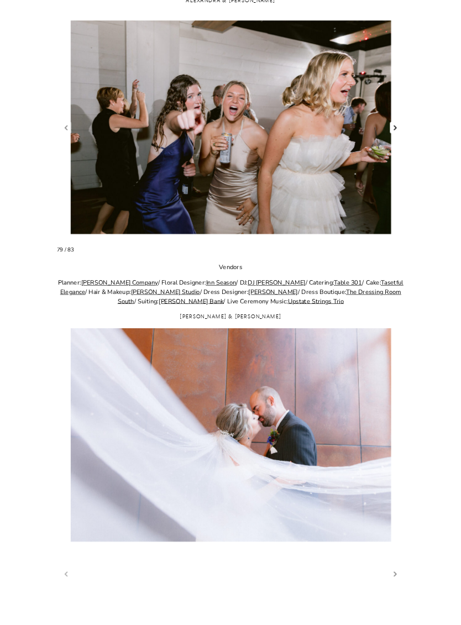
click at [396, 133] on link "Next slide" at bounding box center [395, 128] width 11 height 12
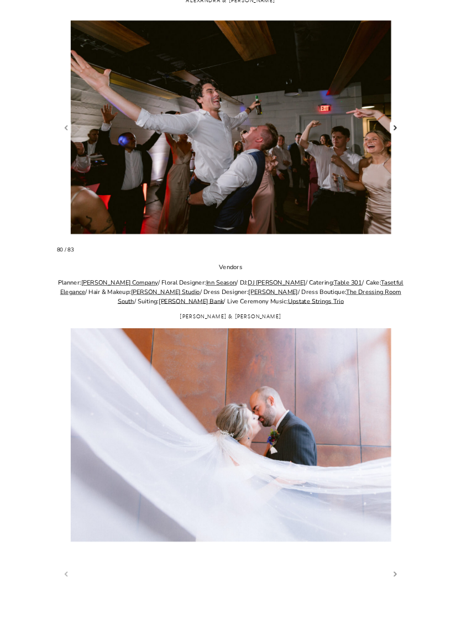
click at [398, 133] on link "Next slide" at bounding box center [395, 128] width 11 height 12
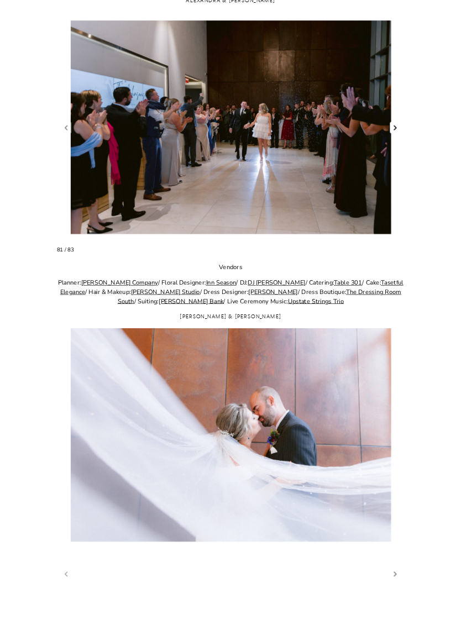
click at [398, 129] on link "Next slide" at bounding box center [395, 128] width 11 height 12
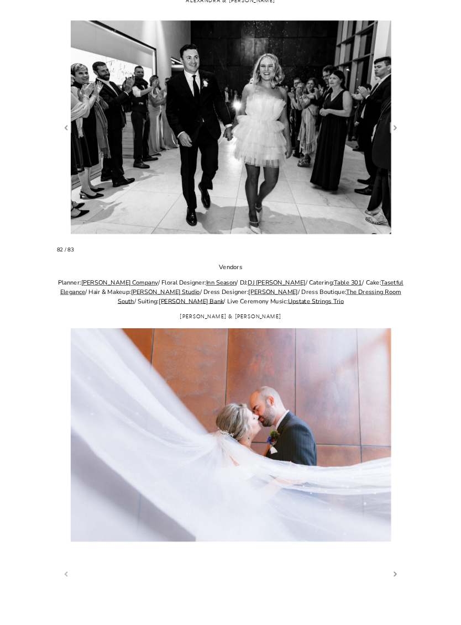
click at [399, 127] on figure "82 / 83" at bounding box center [231, 127] width 348 height 231
click at [394, 131] on link "Next slide" at bounding box center [395, 128] width 11 height 12
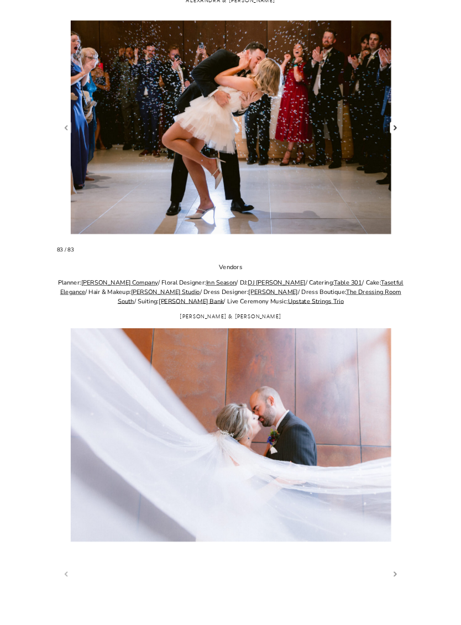
click at [394, 132] on link "Next slide" at bounding box center [395, 128] width 11 height 12
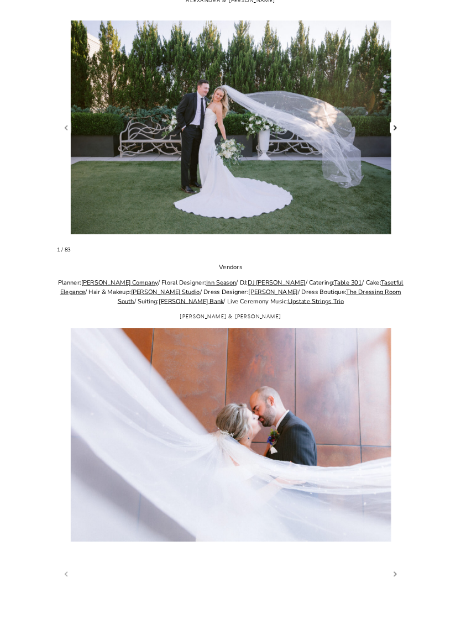
click at [394, 131] on link "Next slide" at bounding box center [395, 128] width 11 height 12
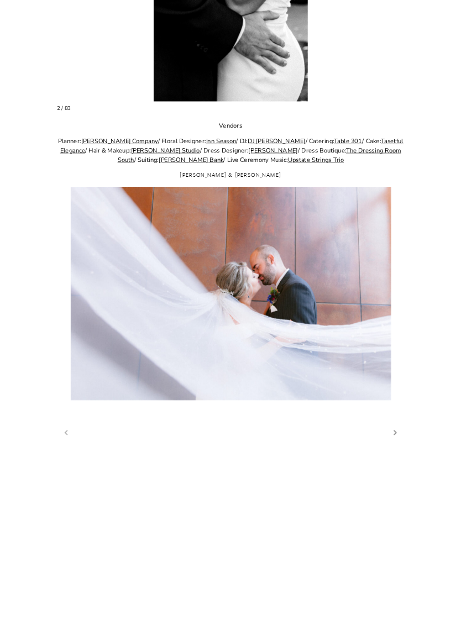
scroll to position [680, 0]
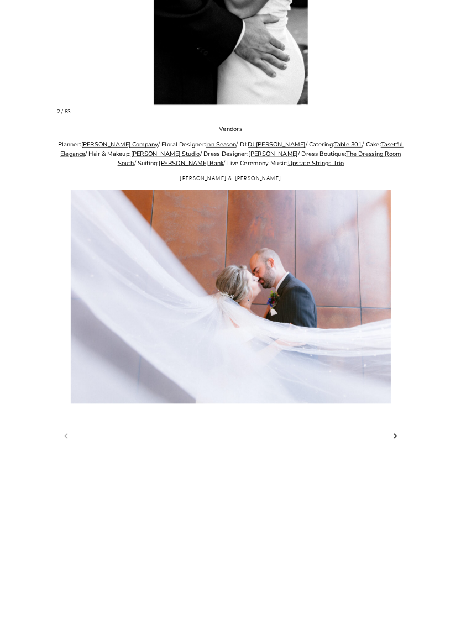
click at [396, 442] on link "Next slide" at bounding box center [395, 437] width 11 height 12
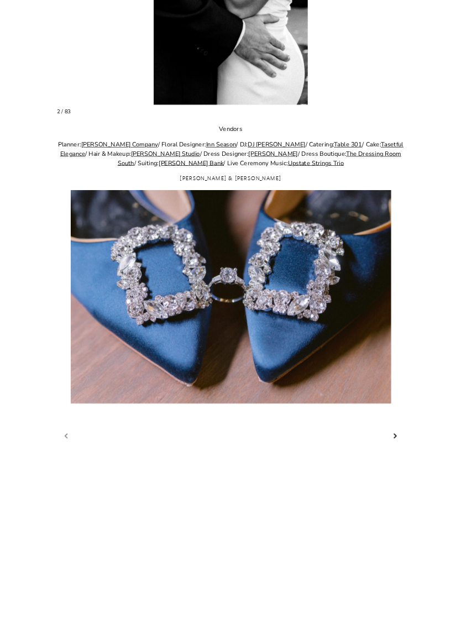
click at [400, 442] on link "Next slide" at bounding box center [395, 437] width 11 height 12
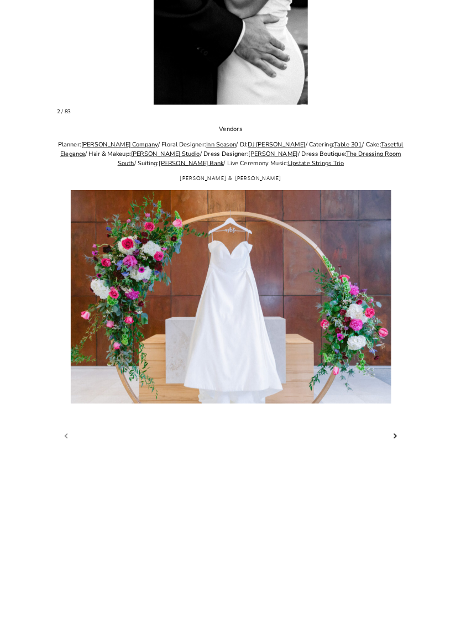
click at [395, 442] on link "Next slide" at bounding box center [395, 437] width 11 height 12
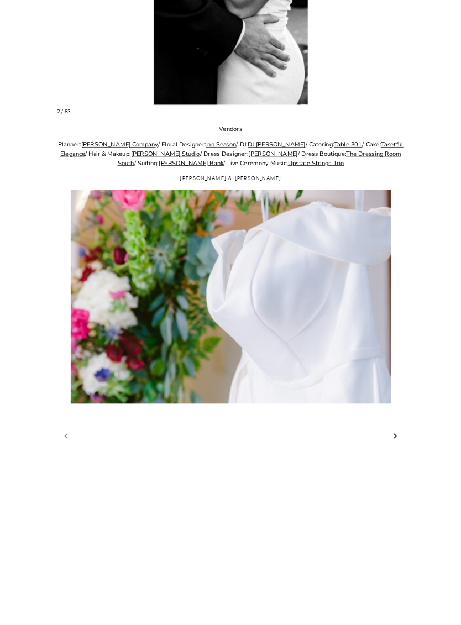
click at [397, 442] on link "Next slide" at bounding box center [395, 437] width 11 height 12
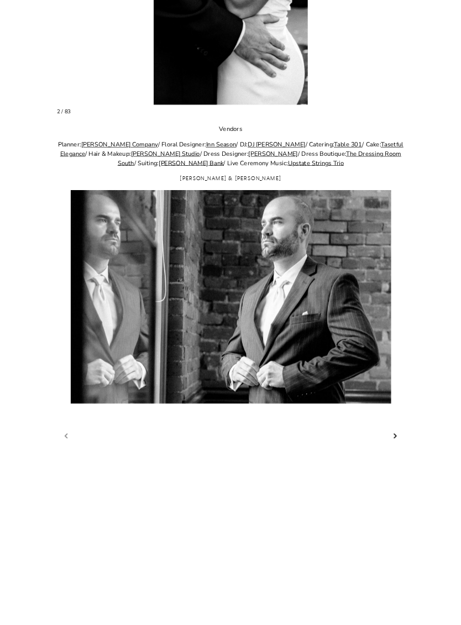
click at [395, 442] on link "Next slide" at bounding box center [395, 437] width 11 height 12
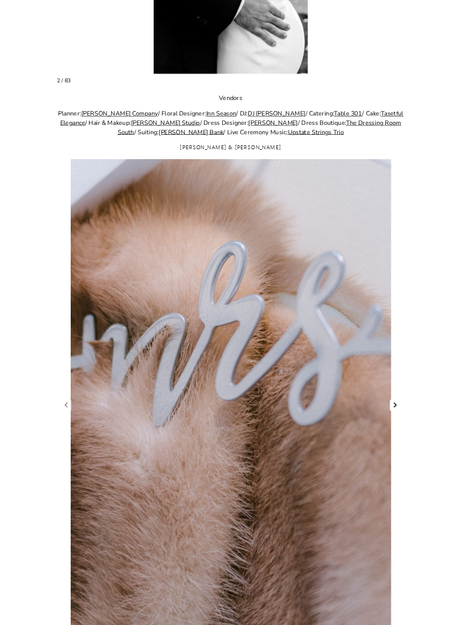
click at [395, 412] on link "Next slide" at bounding box center [395, 406] width 11 height 12
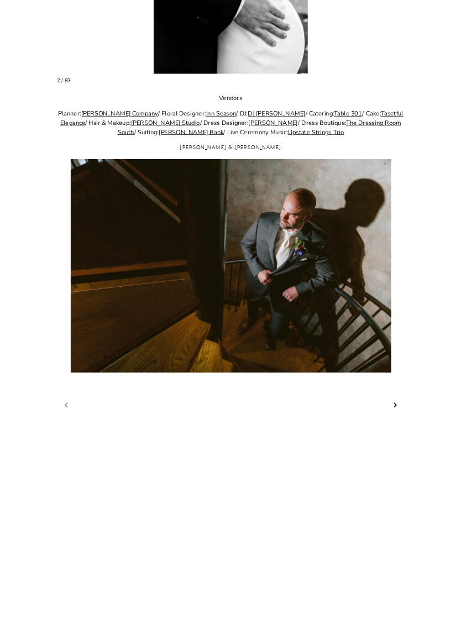
click at [395, 411] on link "Next slide" at bounding box center [395, 406] width 11 height 12
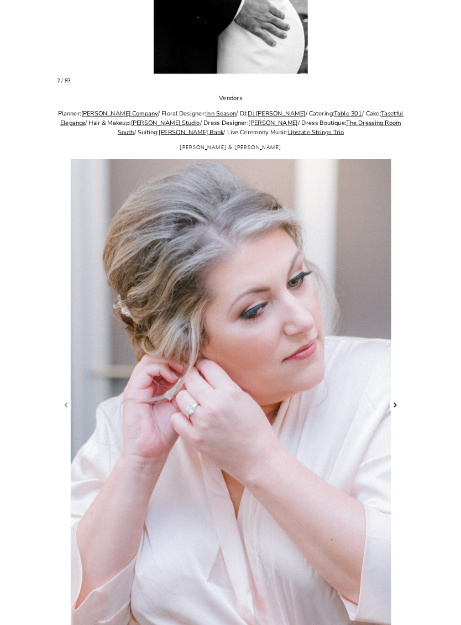
click at [396, 411] on link "Next slide" at bounding box center [395, 406] width 11 height 12
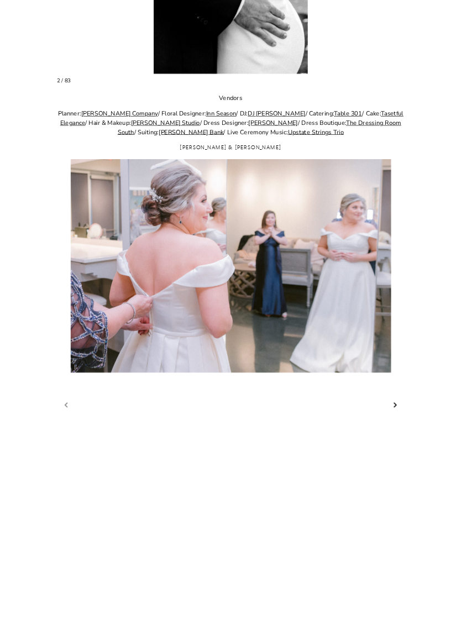
click at [399, 411] on link "Next slide" at bounding box center [395, 406] width 11 height 12
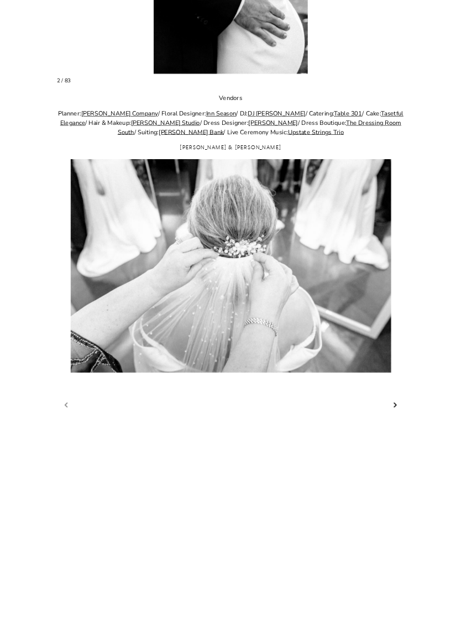
click at [396, 411] on link "Next slide" at bounding box center [395, 406] width 11 height 12
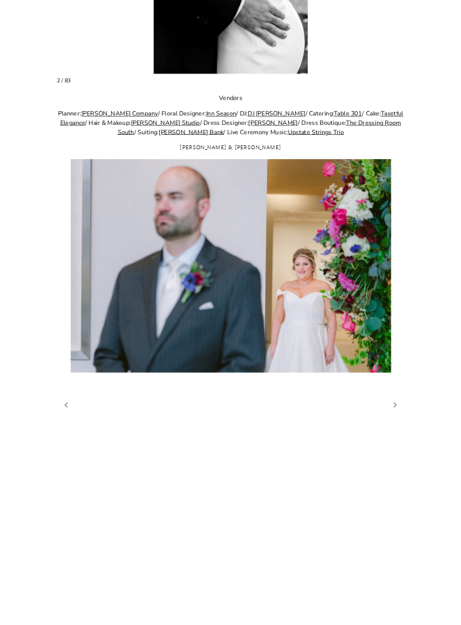
click at [396, 411] on link "Next slide" at bounding box center [395, 406] width 11 height 12
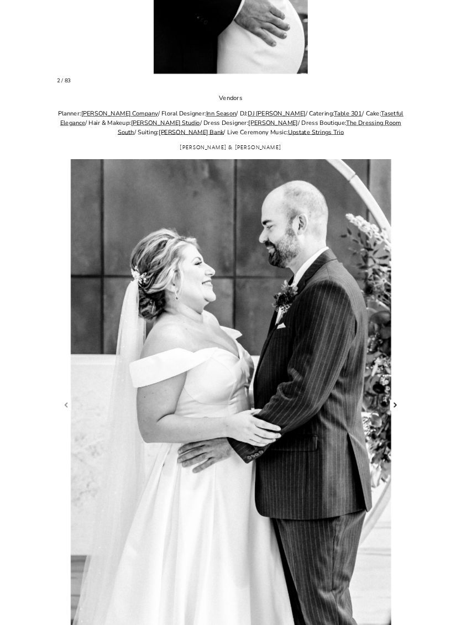
click at [393, 411] on link "Next slide" at bounding box center [395, 406] width 11 height 12
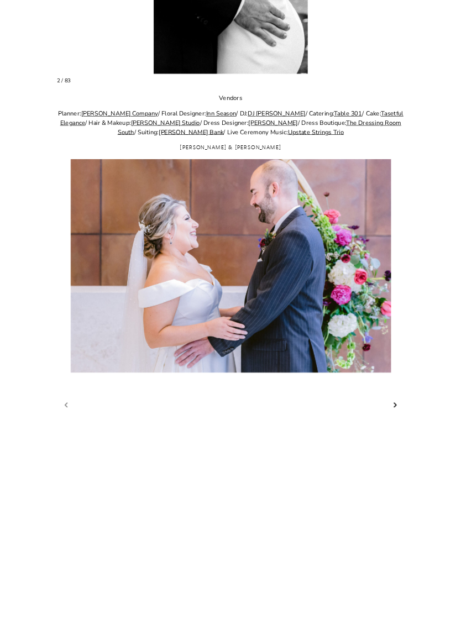
click at [395, 411] on link "Next slide" at bounding box center [395, 406] width 11 height 12
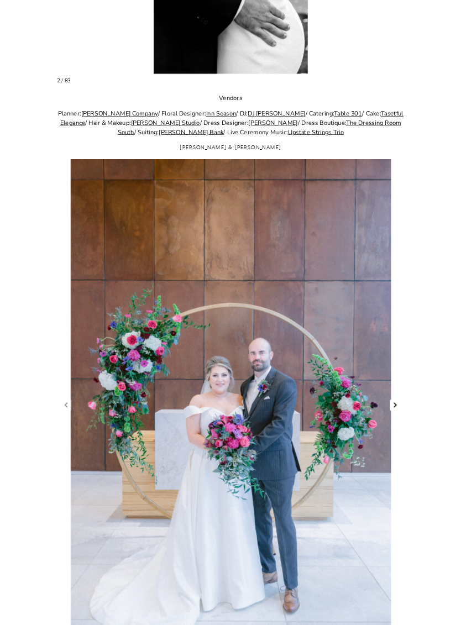
click at [398, 411] on link "Next slide" at bounding box center [395, 406] width 11 height 12
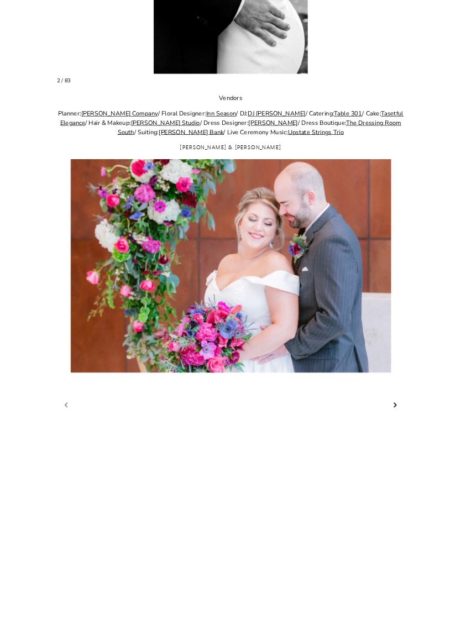
click at [396, 411] on link "Next slide" at bounding box center [395, 406] width 11 height 12
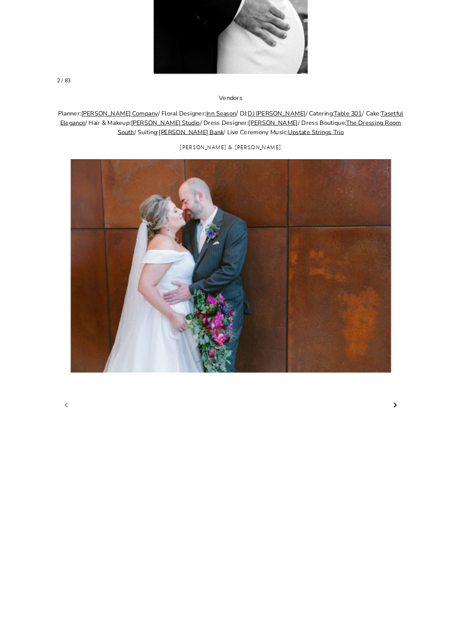
click at [395, 411] on link "Next slide" at bounding box center [395, 406] width 11 height 12
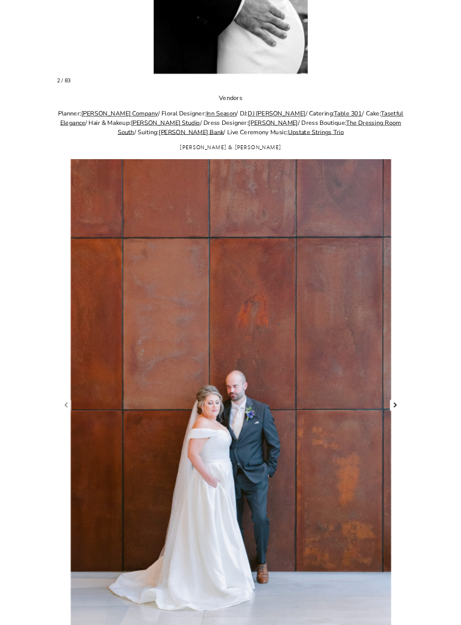
click at [398, 411] on link "Next slide" at bounding box center [395, 406] width 11 height 12
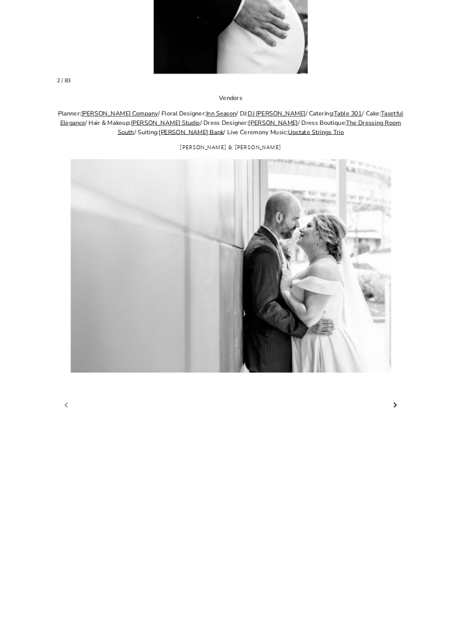
click at [395, 411] on link "Next slide" at bounding box center [395, 406] width 11 height 12
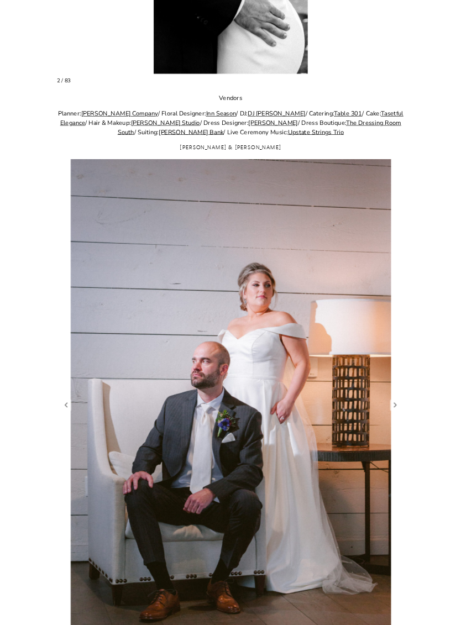
click at [400, 440] on figure "19 / 64" at bounding box center [231, 399] width 348 height 481
click at [399, 411] on link "Next slide" at bounding box center [395, 406] width 11 height 12
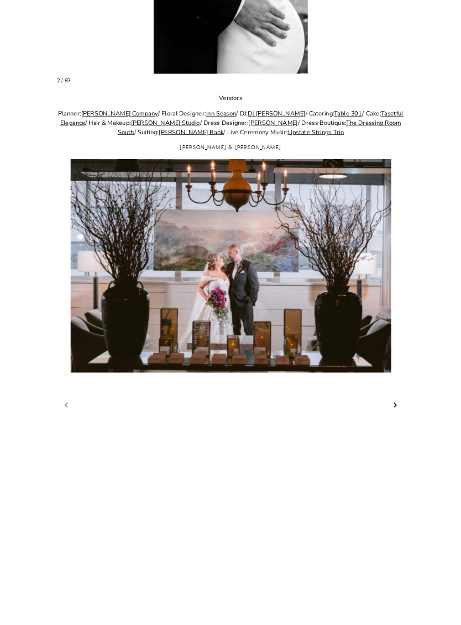
click at [393, 411] on link "Next slide" at bounding box center [395, 406] width 11 height 12
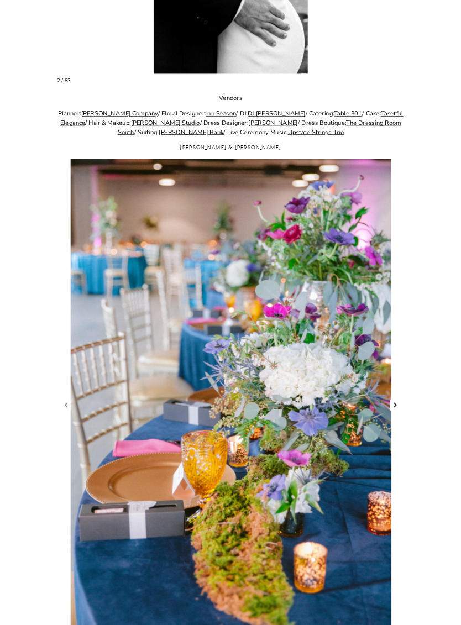
click at [393, 411] on link "Next slide" at bounding box center [395, 406] width 11 height 12
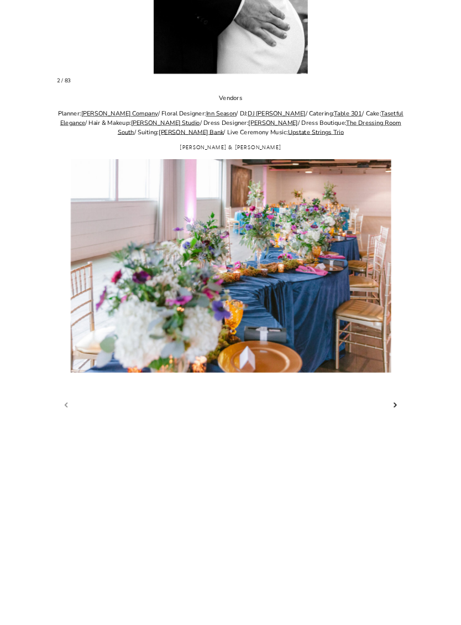
click at [396, 411] on link "Next slide" at bounding box center [395, 406] width 11 height 12
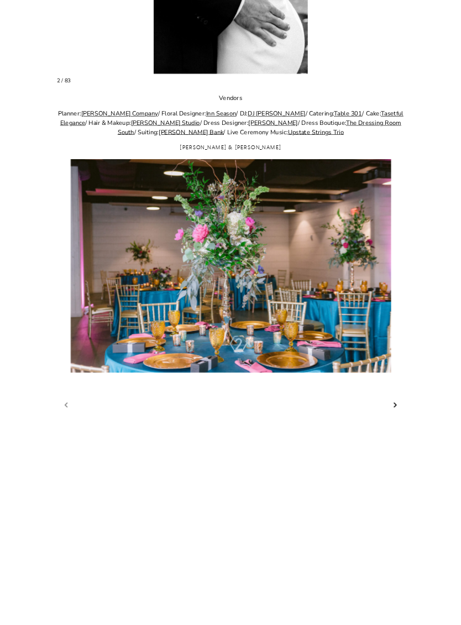
click at [397, 411] on link "Next slide" at bounding box center [395, 406] width 11 height 12
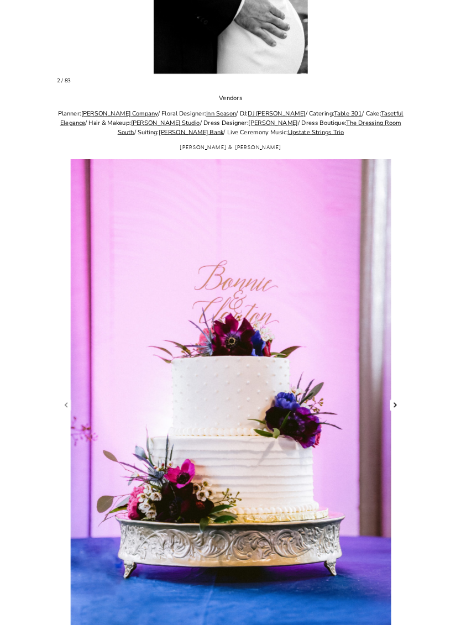
click at [395, 411] on link "Next slide" at bounding box center [395, 406] width 11 height 12
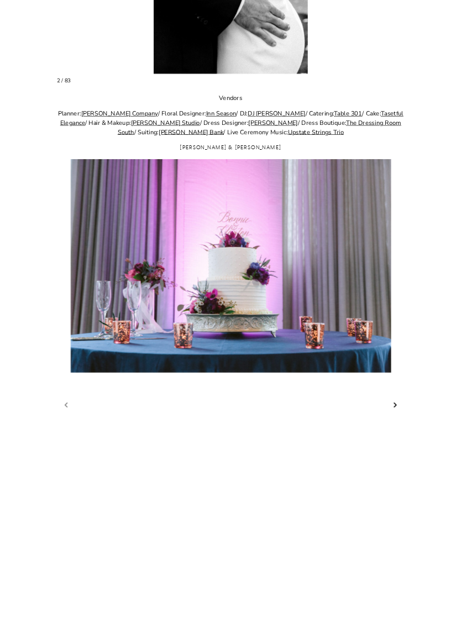
click at [396, 411] on link "Next slide" at bounding box center [395, 406] width 11 height 12
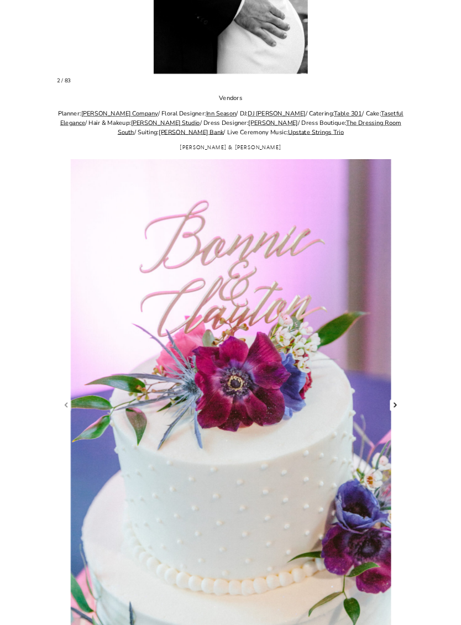
click at [394, 411] on link "Next slide" at bounding box center [395, 406] width 11 height 12
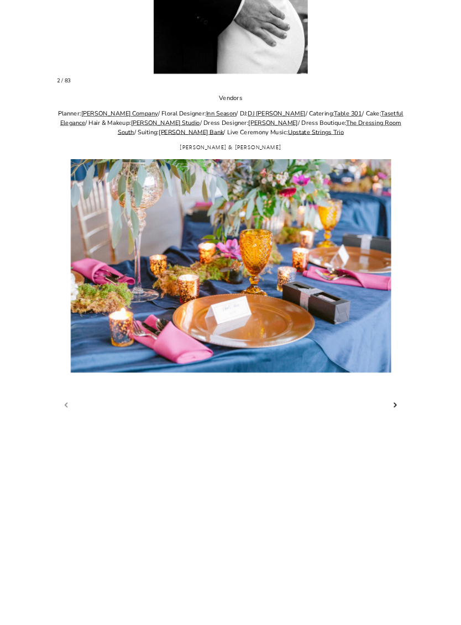
click at [395, 411] on link "Next slide" at bounding box center [395, 406] width 11 height 12
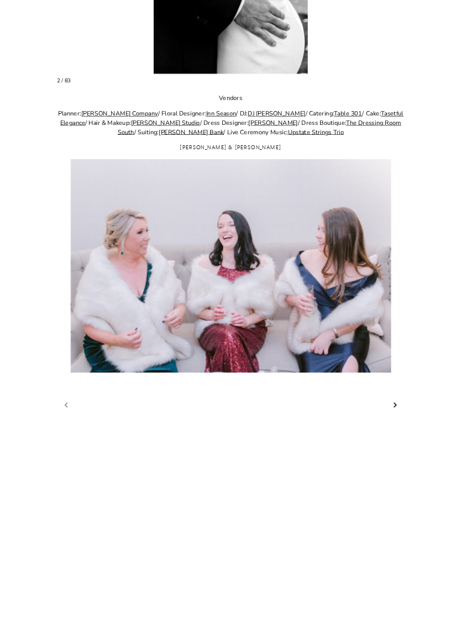
click at [394, 411] on link "Next slide" at bounding box center [395, 406] width 11 height 12
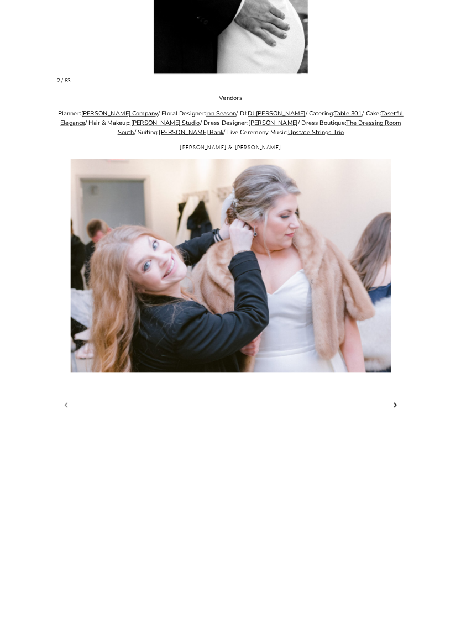
click at [393, 411] on link "Next slide" at bounding box center [395, 406] width 11 height 12
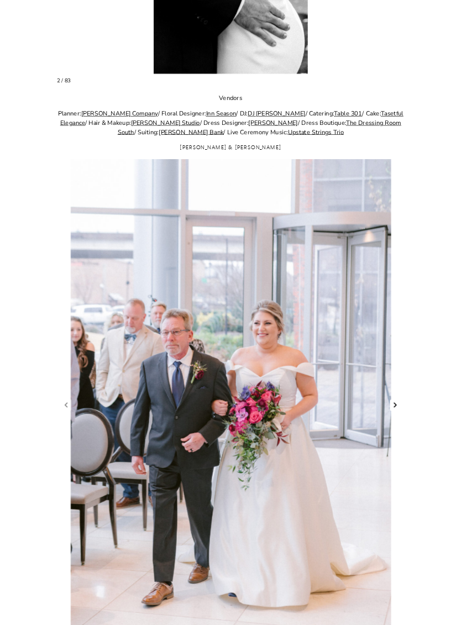
scroll to position [669, 0]
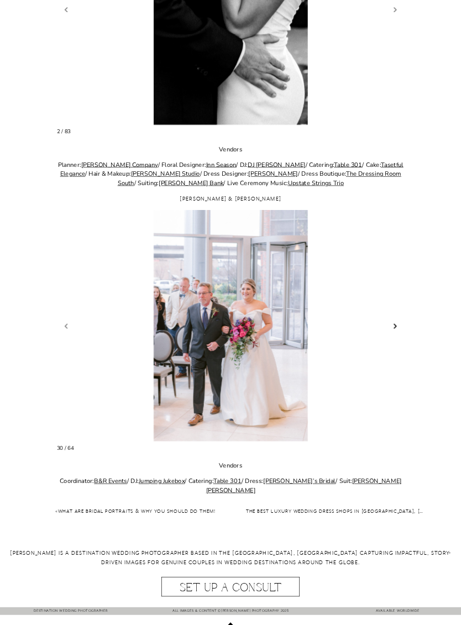
click at [398, 325] on link "Next slide" at bounding box center [395, 327] width 11 height 12
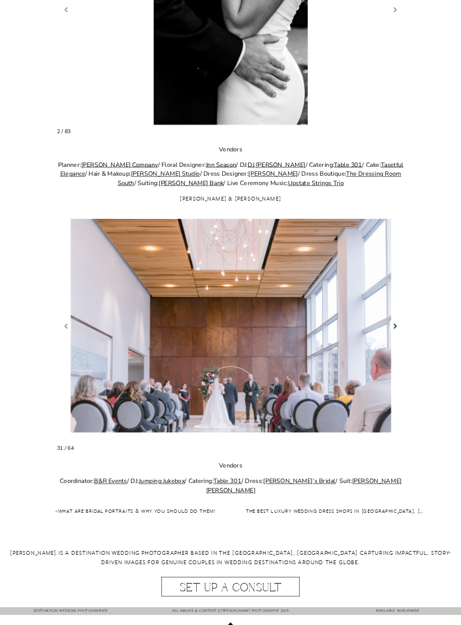
click at [392, 326] on link "Next slide" at bounding box center [395, 327] width 11 height 12
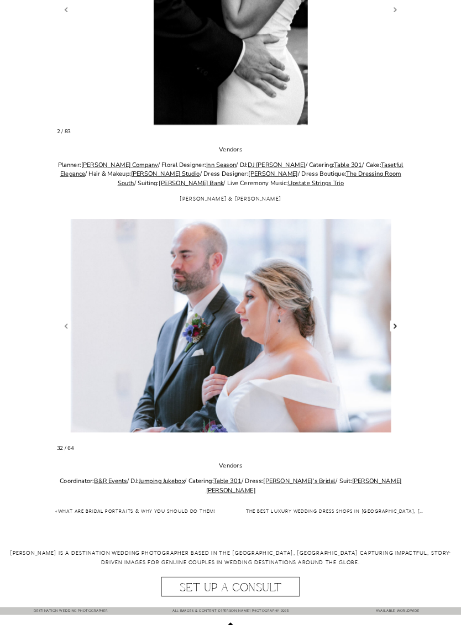
click at [390, 321] on link "Next slide" at bounding box center [395, 327] width 11 height 12
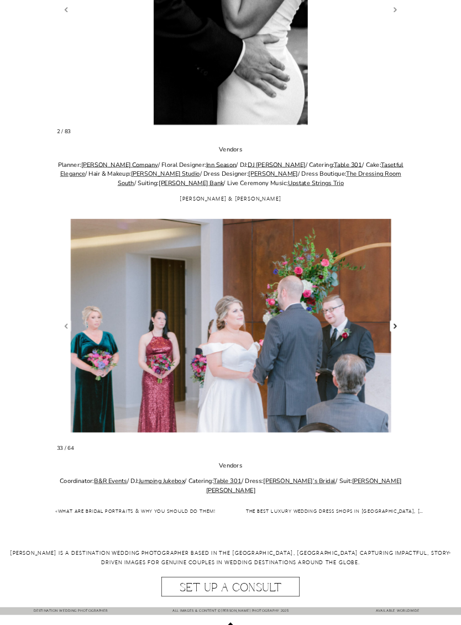
click at [395, 322] on link "Next slide" at bounding box center [395, 327] width 11 height 12
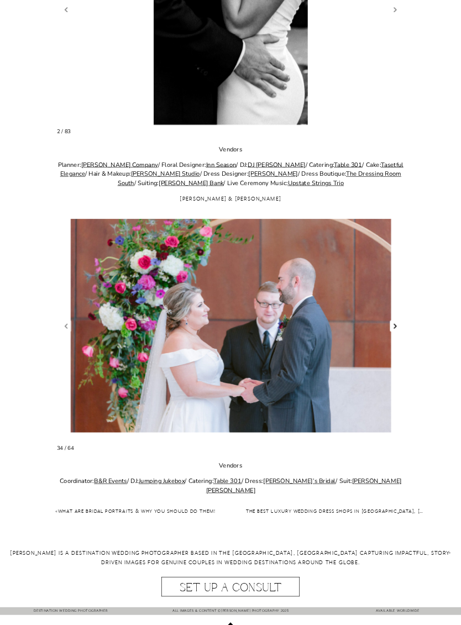
click at [398, 321] on link "Next slide" at bounding box center [395, 327] width 11 height 12
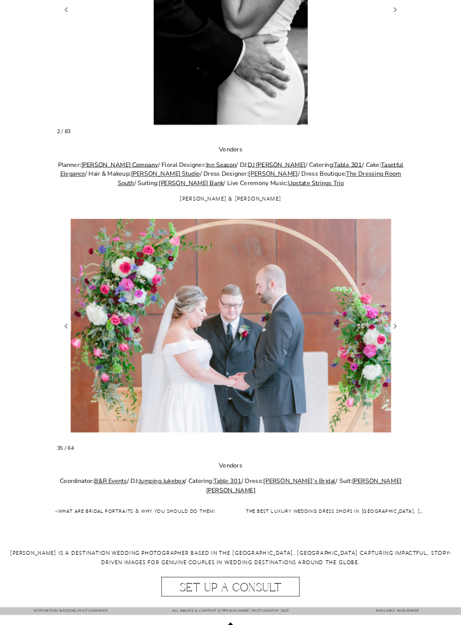
click at [398, 315] on figure "35 / 64" at bounding box center [231, 326] width 348 height 231
click at [394, 325] on link "Next slide" at bounding box center [395, 327] width 11 height 12
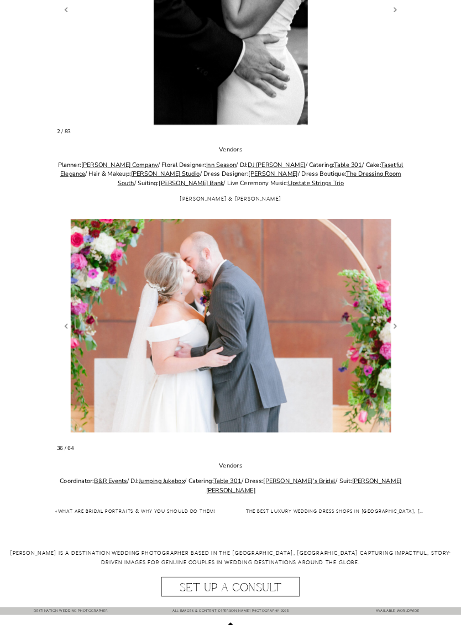
click at [389, 320] on figure "36 / 64" at bounding box center [231, 326] width 348 height 231
click at [392, 322] on link "Next slide" at bounding box center [395, 327] width 11 height 12
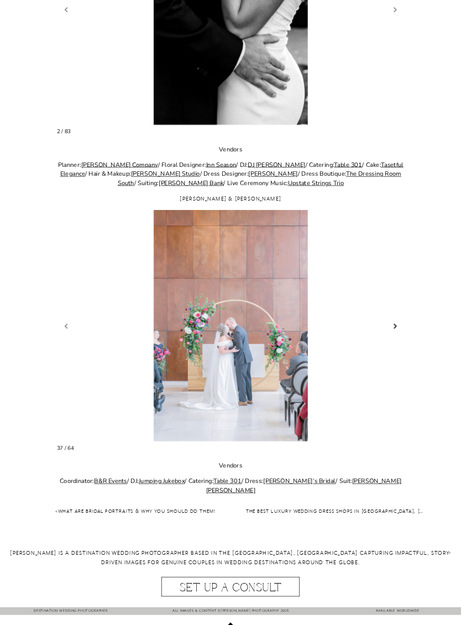
click at [395, 321] on link "Next slide" at bounding box center [395, 327] width 11 height 12
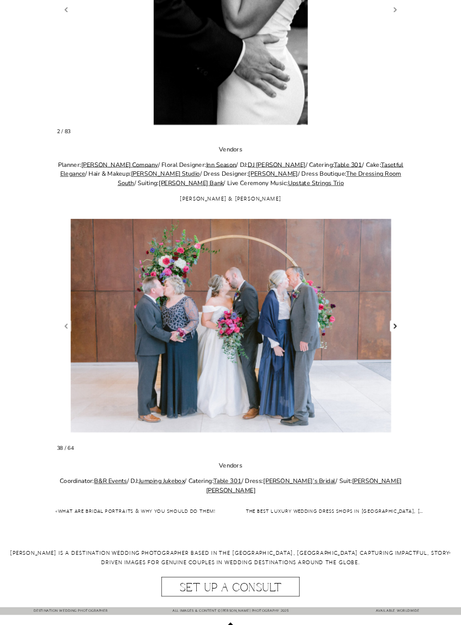
click at [394, 321] on link "Next slide" at bounding box center [395, 327] width 11 height 12
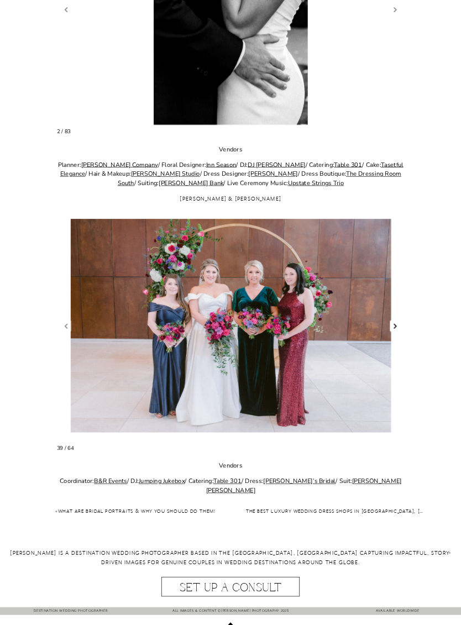
click at [393, 321] on link "Next slide" at bounding box center [395, 327] width 11 height 12
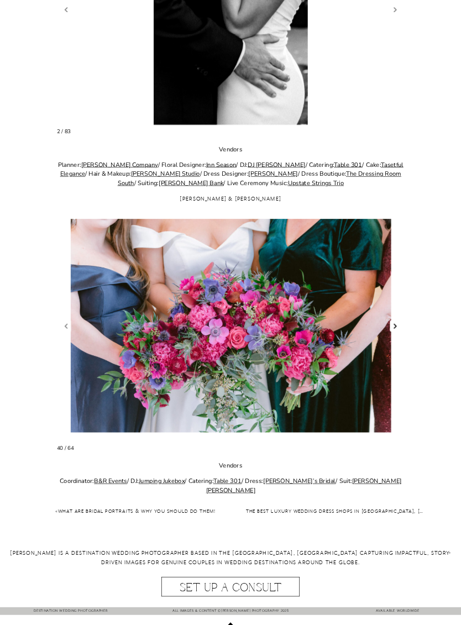
click at [391, 321] on link "Next slide" at bounding box center [395, 327] width 11 height 12
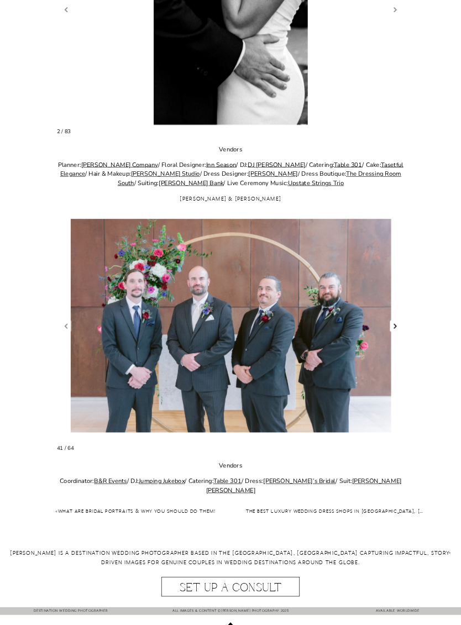
click at [394, 321] on link "Next slide" at bounding box center [395, 327] width 11 height 12
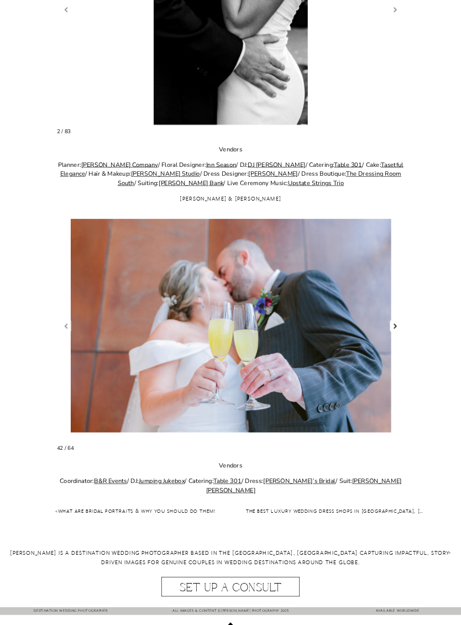
click at [395, 321] on link "Next slide" at bounding box center [395, 327] width 11 height 12
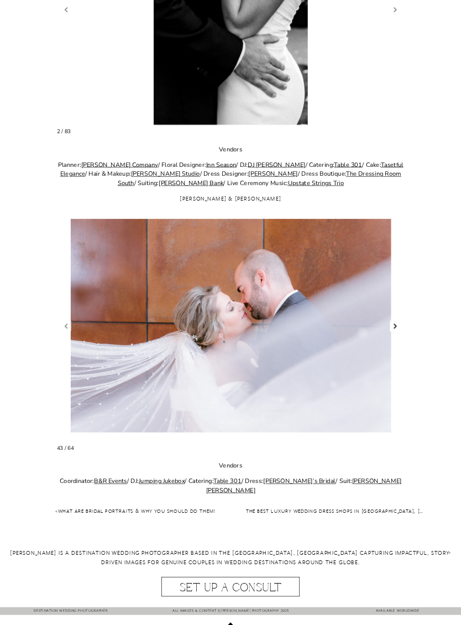
click at [394, 323] on link "Next slide" at bounding box center [395, 327] width 11 height 12
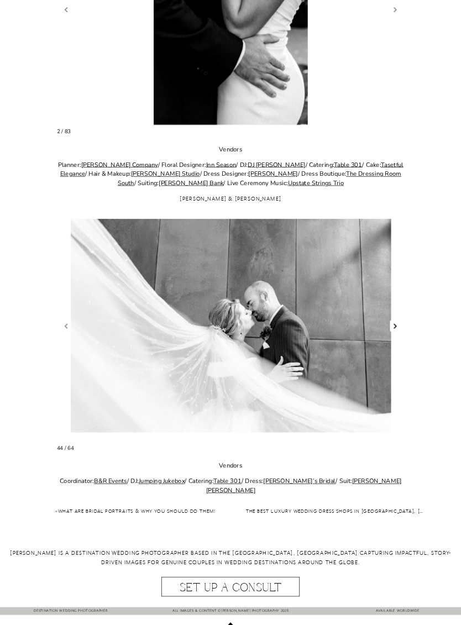
click at [396, 324] on link "Next slide" at bounding box center [395, 327] width 11 height 12
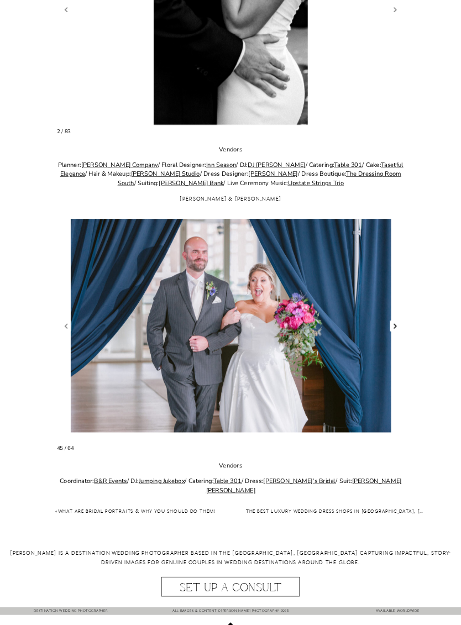
click at [395, 322] on link "Next slide" at bounding box center [395, 327] width 11 height 12
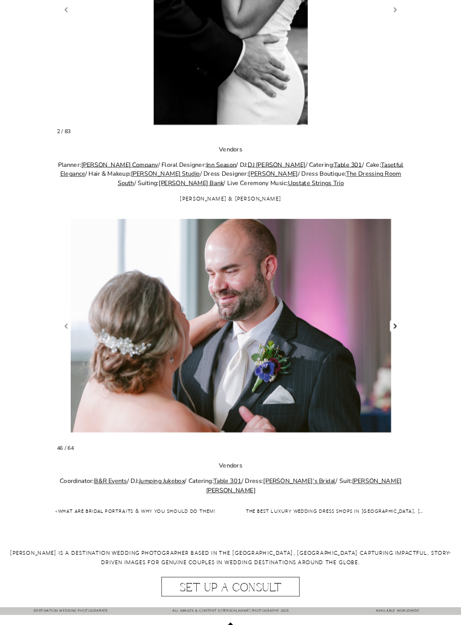
click at [393, 321] on link "Next slide" at bounding box center [395, 327] width 11 height 12
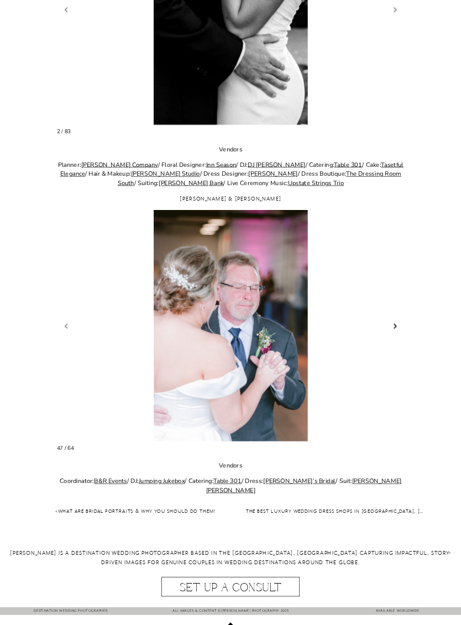
click at [395, 321] on link "Next slide" at bounding box center [395, 327] width 11 height 12
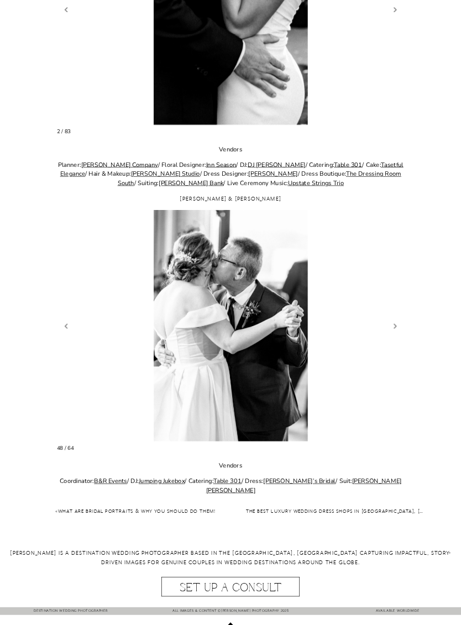
click at [59, 325] on figure "48 / 64" at bounding box center [231, 326] width 348 height 231
click at [389, 319] on figure "48 / 64" at bounding box center [231, 326] width 348 height 231
click at [394, 321] on link "Next slide" at bounding box center [395, 327] width 11 height 12
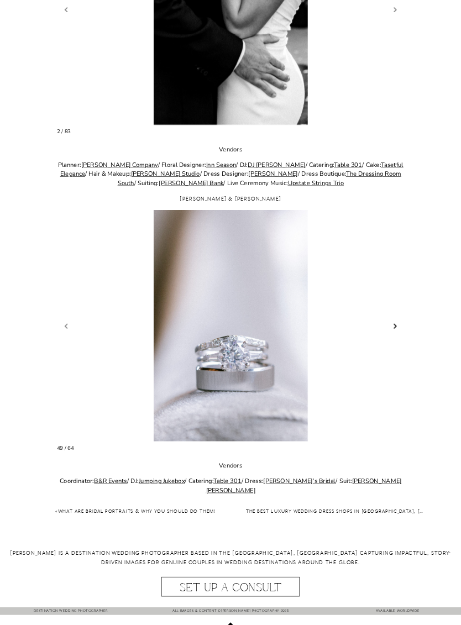
click at [392, 327] on link "Next slide" at bounding box center [395, 327] width 11 height 12
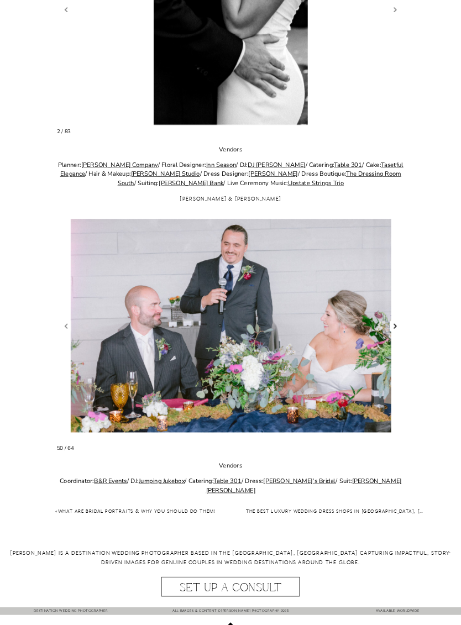
click at [392, 325] on link "Next slide" at bounding box center [395, 327] width 11 height 12
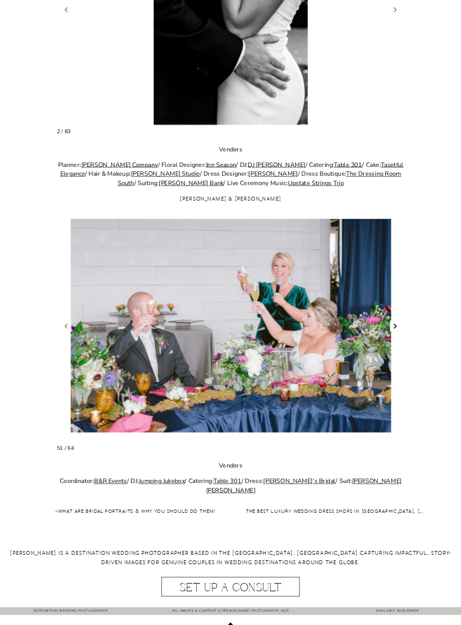
click at [390, 323] on link "Next slide" at bounding box center [395, 327] width 11 height 12
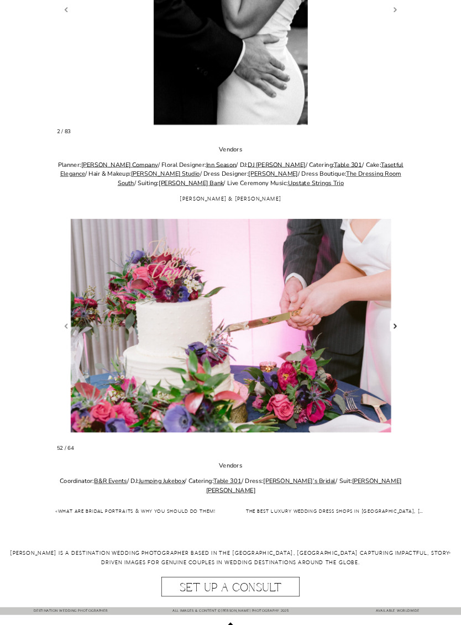
click at [397, 323] on link "Next slide" at bounding box center [395, 327] width 11 height 12
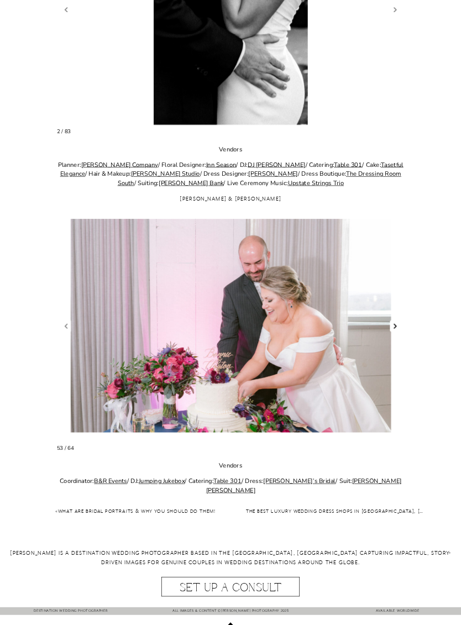
click at [398, 329] on link "Next slide" at bounding box center [395, 327] width 11 height 12
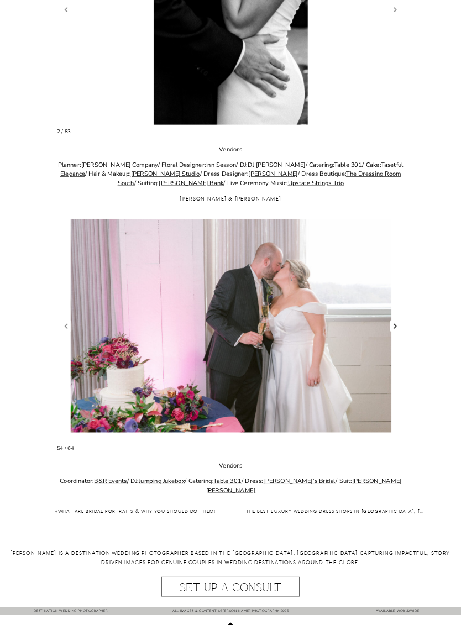
click at [398, 326] on link "Next slide" at bounding box center [395, 327] width 11 height 12
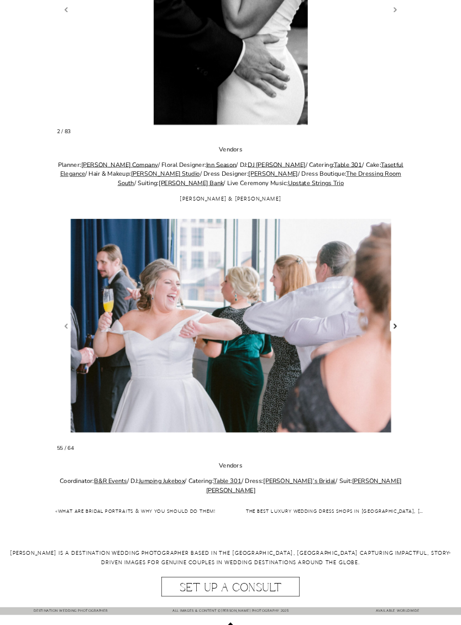
click at [400, 325] on link "Next slide" at bounding box center [395, 327] width 11 height 12
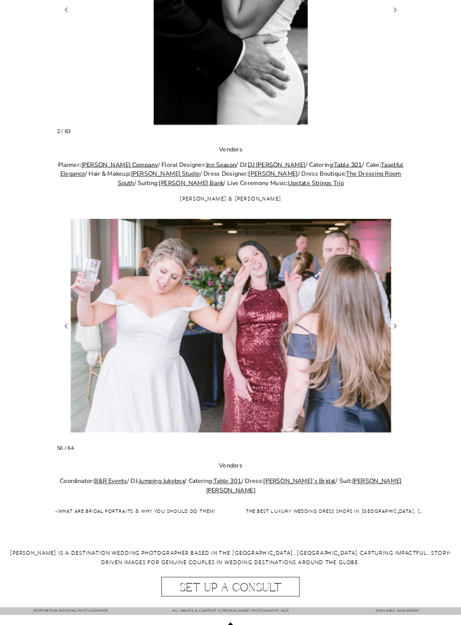
click at [401, 321] on figure "56 / 64" at bounding box center [231, 326] width 348 height 231
click at [401, 320] on figure "56 / 64" at bounding box center [231, 326] width 348 height 231
click at [395, 326] on link "Next slide" at bounding box center [395, 327] width 11 height 12
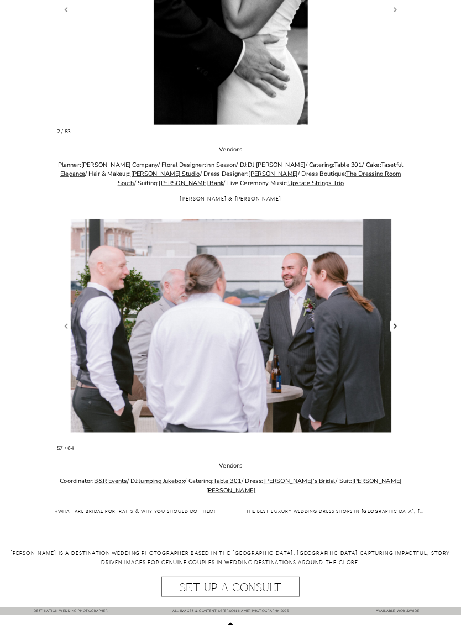
click at [400, 322] on link "Next slide" at bounding box center [395, 327] width 11 height 12
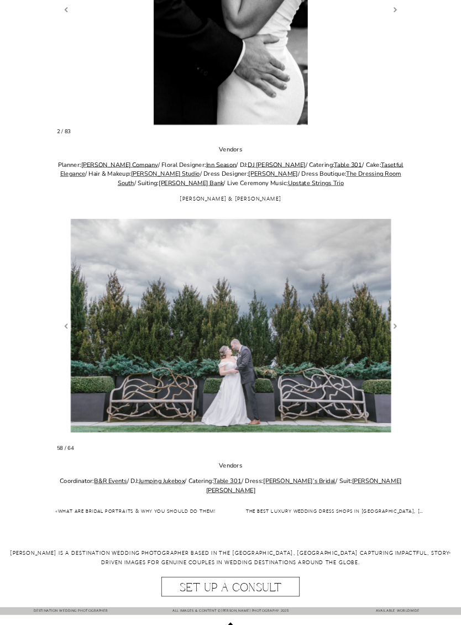
click at [64, 328] on link "Previous slide" at bounding box center [66, 327] width 11 height 12
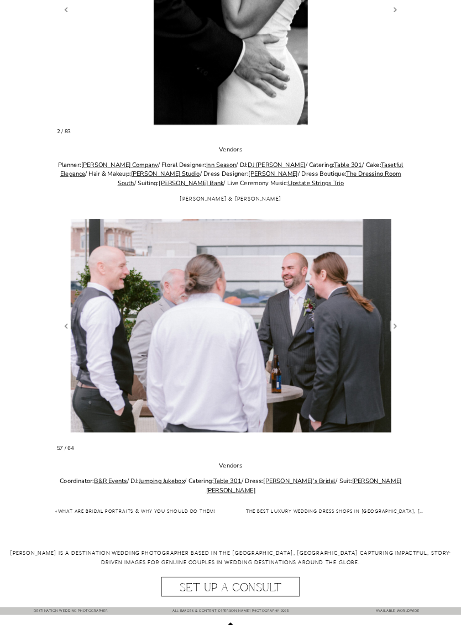
click at [404, 321] on figure "57 / 64" at bounding box center [231, 326] width 348 height 231
click at [394, 323] on link "Next slide" at bounding box center [395, 327] width 11 height 12
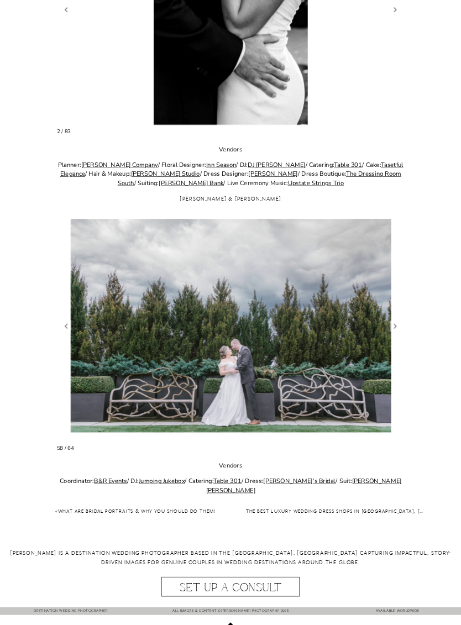
click at [401, 321] on figure "58 / 64" at bounding box center [231, 326] width 348 height 231
click at [398, 323] on link "Next slide" at bounding box center [395, 327] width 11 height 12
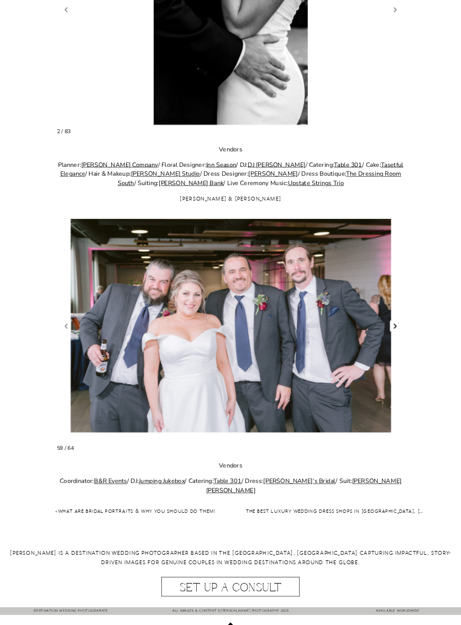
click at [391, 323] on link "Next slide" at bounding box center [395, 327] width 11 height 12
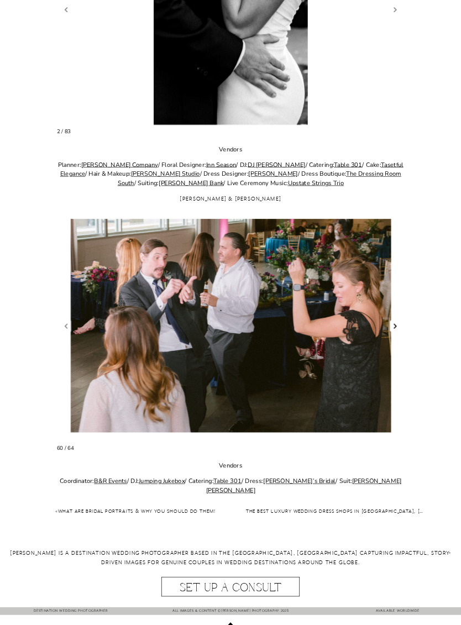
click at [392, 321] on link "Next slide" at bounding box center [395, 327] width 11 height 12
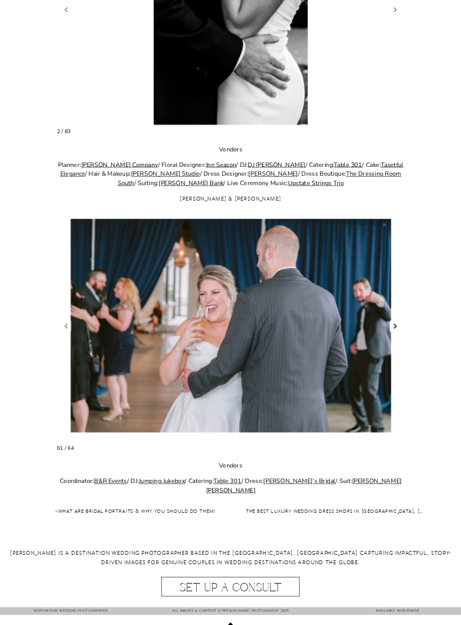
click at [395, 322] on link "Next slide" at bounding box center [395, 327] width 11 height 12
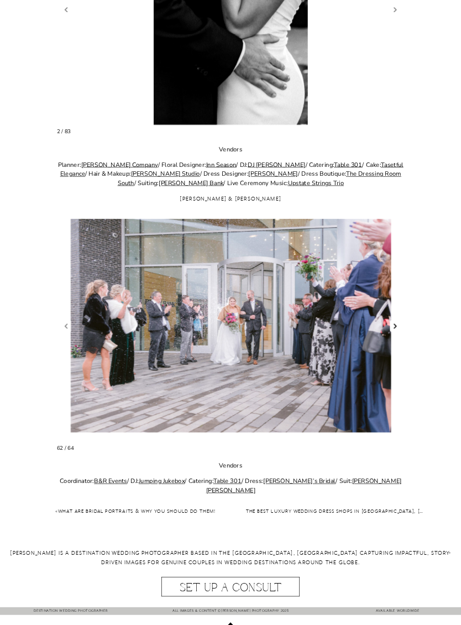
click at [393, 321] on link "Next slide" at bounding box center [395, 327] width 11 height 12
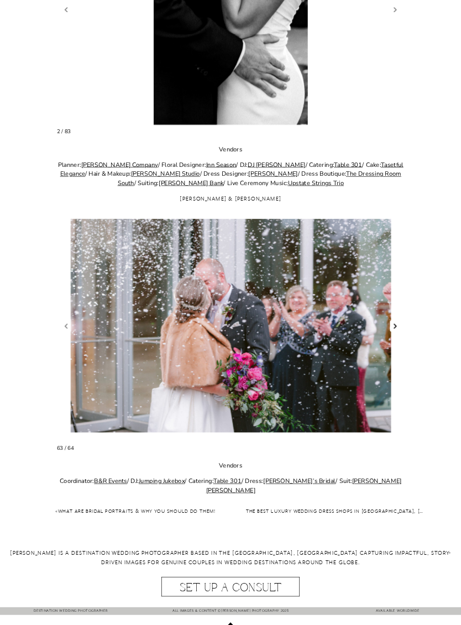
click at [396, 326] on link "Next slide" at bounding box center [395, 327] width 11 height 12
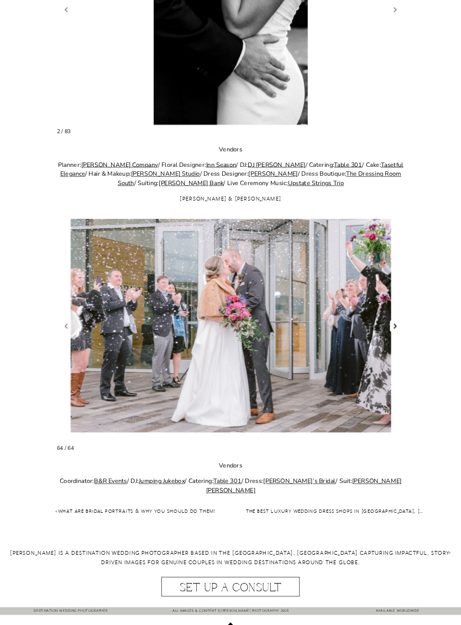
click at [394, 325] on link "Next slide" at bounding box center [395, 327] width 11 height 12
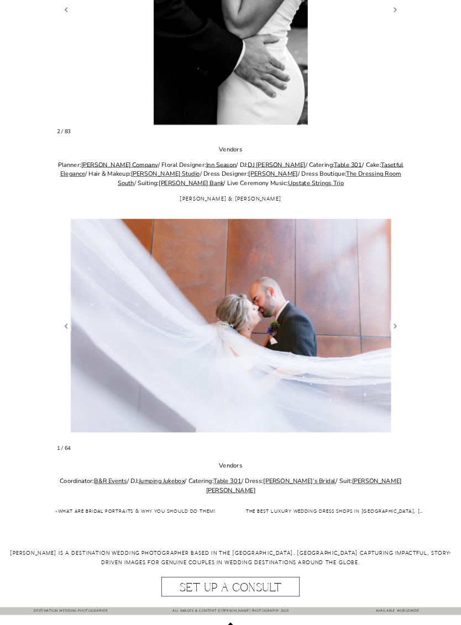
click at [403, 322] on figure "1 / 64" at bounding box center [231, 326] width 348 height 231
click at [399, 324] on link "Next slide" at bounding box center [395, 327] width 11 height 12
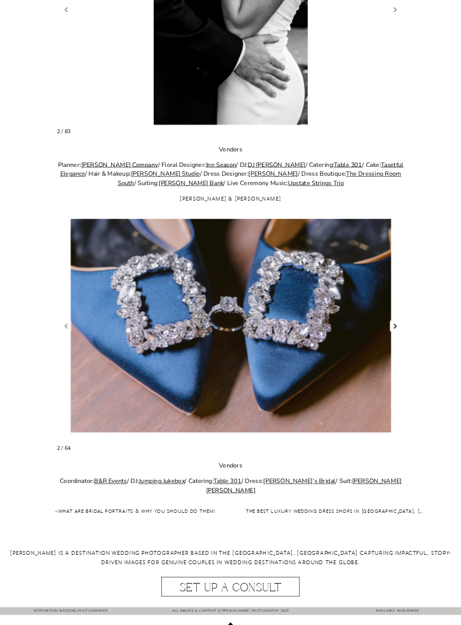
click at [396, 322] on link "Next slide" at bounding box center [395, 327] width 11 height 12
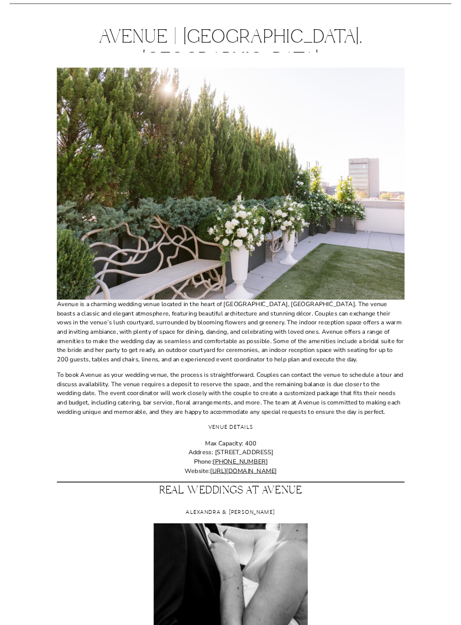
scroll to position [0, 0]
